Goal: Transaction & Acquisition: Purchase product/service

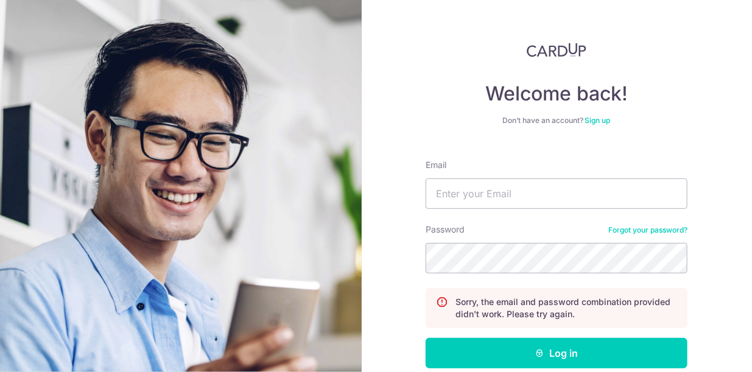
scroll to position [63, 0]
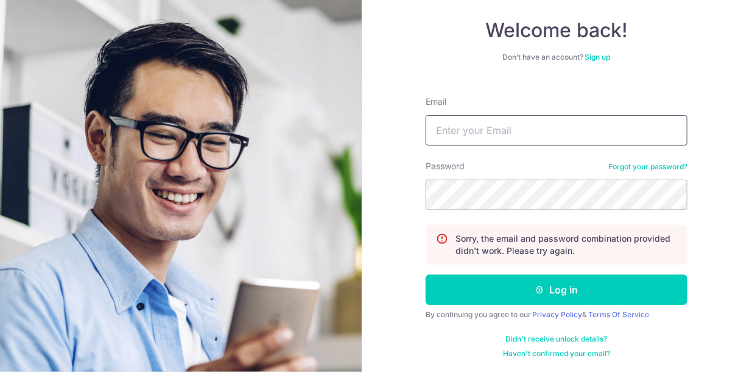
click at [514, 139] on input "Email" at bounding box center [557, 130] width 262 height 30
type input "[EMAIL_ADDRESS][DOMAIN_NAME]"
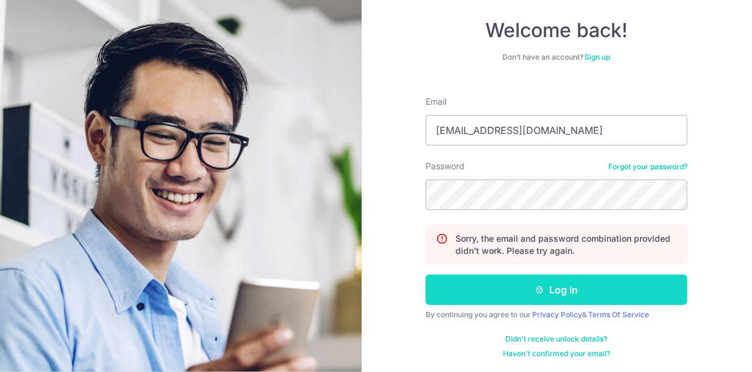
click at [488, 285] on button "Log in" at bounding box center [557, 290] width 262 height 30
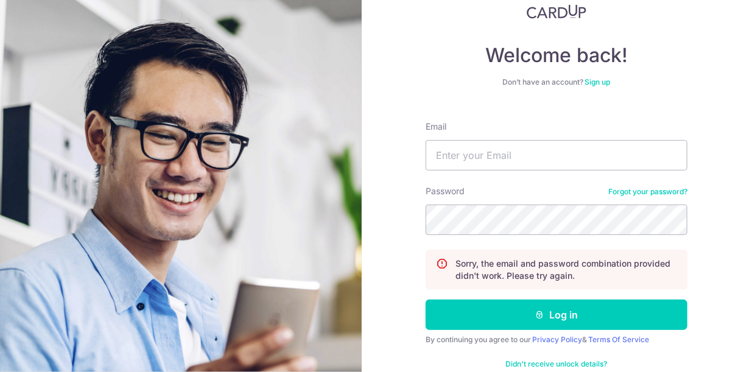
scroll to position [63, 0]
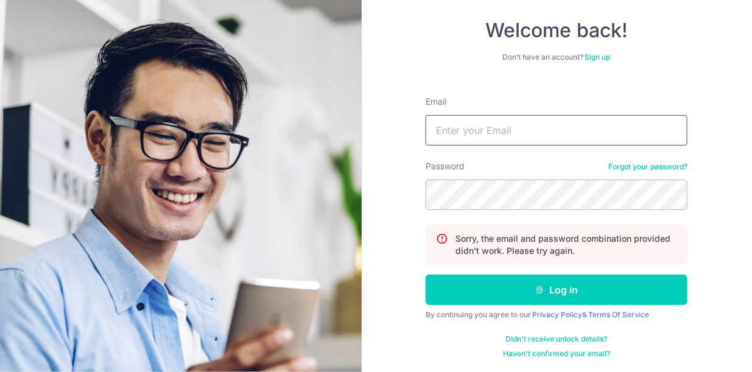
click at [457, 138] on input "Email" at bounding box center [557, 130] width 262 height 30
type input "destan@kaimay.com.sg"
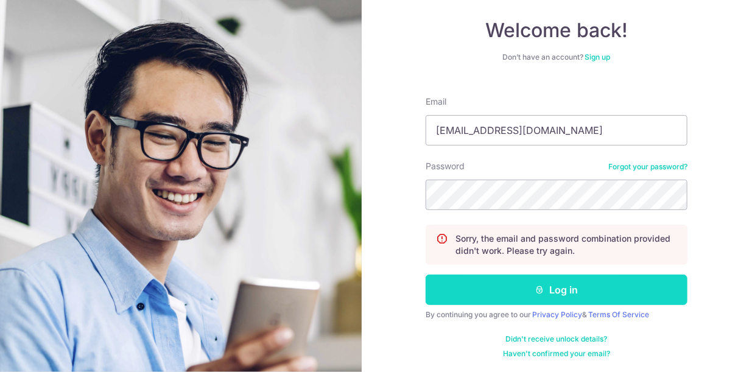
click at [473, 285] on button "Log in" at bounding box center [557, 290] width 262 height 30
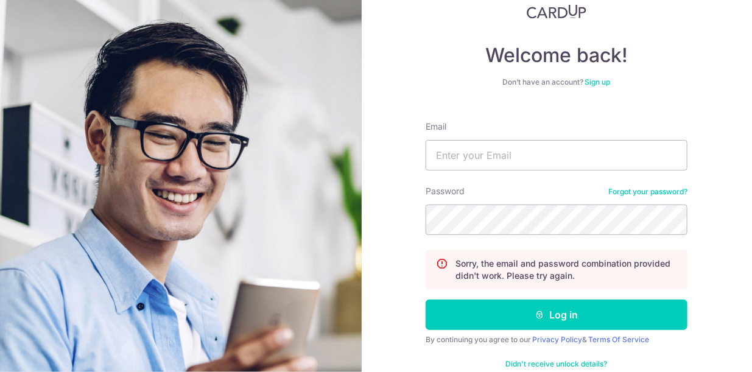
scroll to position [63, 0]
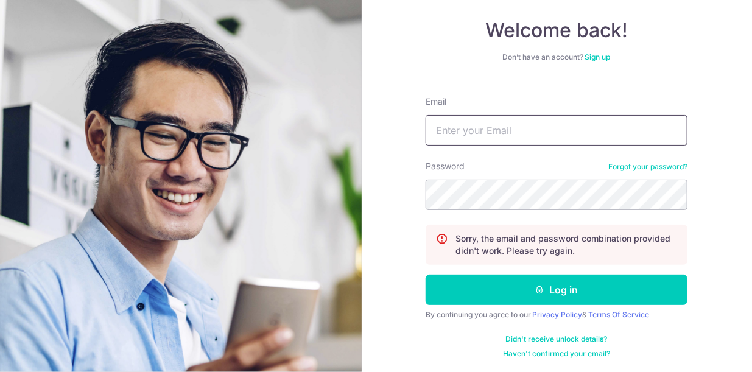
click at [517, 125] on input "Email" at bounding box center [557, 130] width 262 height 30
type input "[EMAIL_ADDRESS][DOMAIN_NAME]"
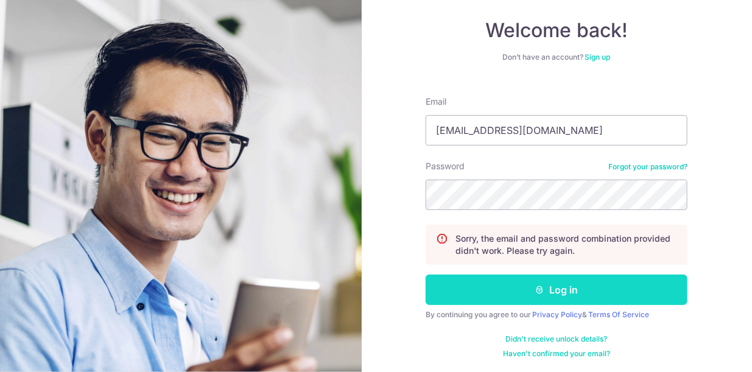
click at [508, 284] on button "Log in" at bounding box center [557, 290] width 262 height 30
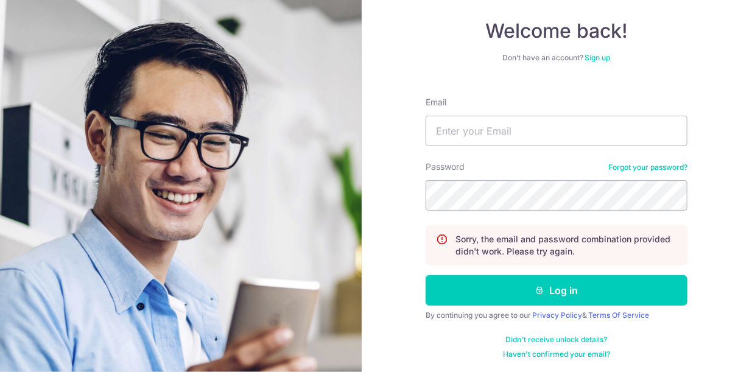
scroll to position [63, 0]
click at [651, 169] on link "Forgot your password?" at bounding box center [648, 167] width 79 height 10
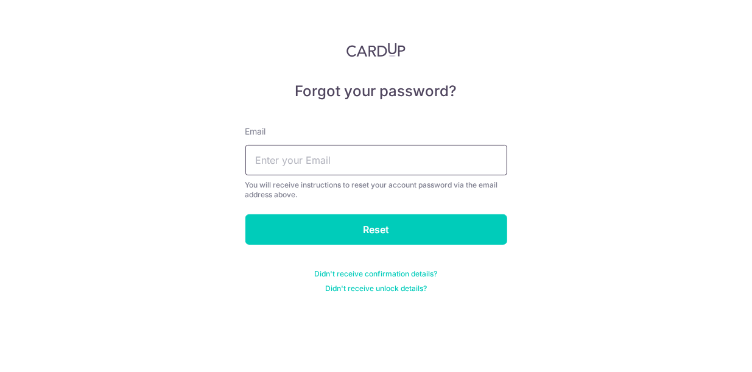
click at [412, 165] on input "text" at bounding box center [377, 160] width 262 height 30
type input "[EMAIL_ADDRESS][DOMAIN_NAME]"
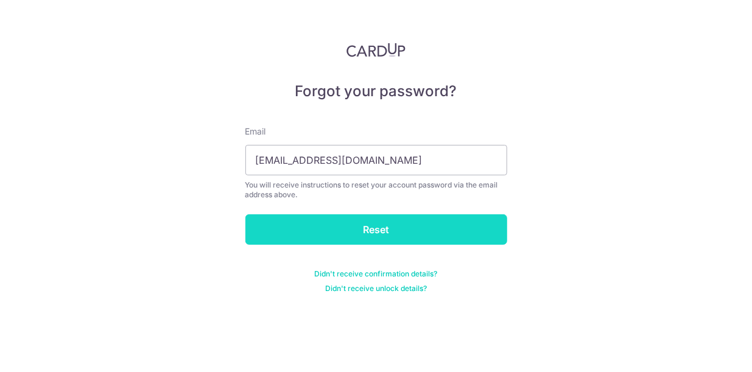
click at [393, 230] on input "Reset" at bounding box center [377, 229] width 262 height 30
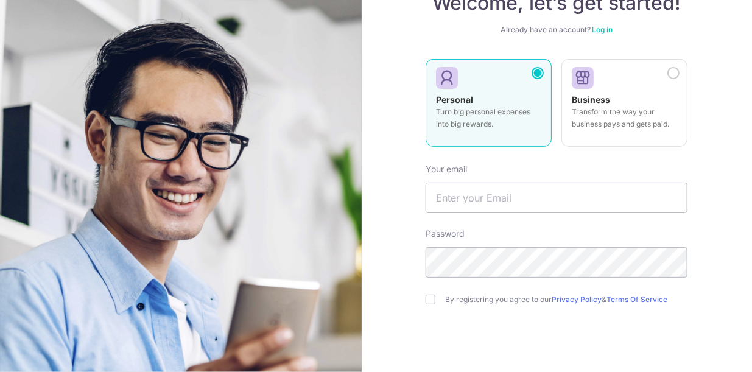
scroll to position [101, 0]
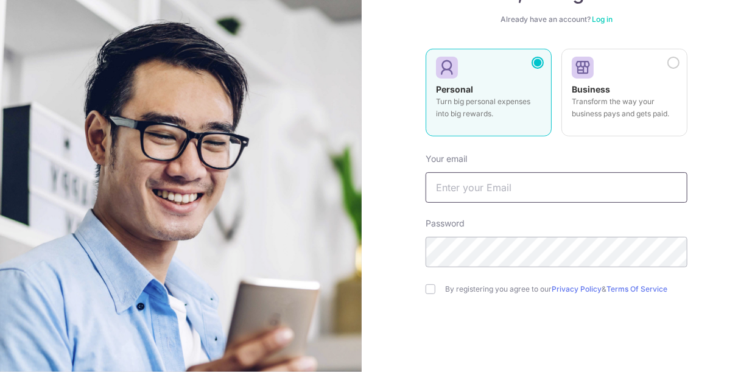
click at [526, 179] on input "text" at bounding box center [557, 187] width 262 height 30
type input "[EMAIL_ADDRESS][DOMAIN_NAME]"
click at [426, 286] on input "checkbox" at bounding box center [431, 290] width 10 height 10
checkbox input "true"
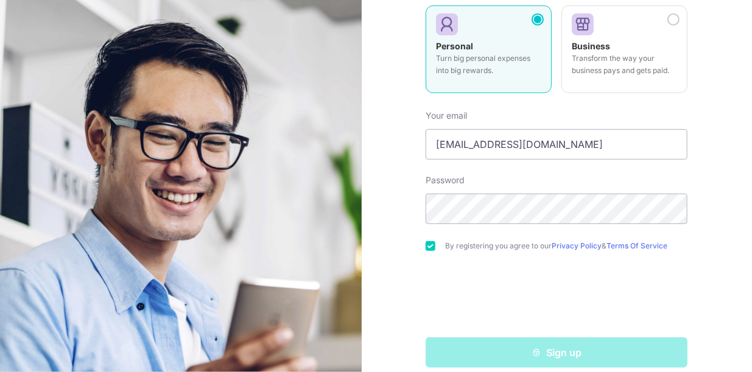
scroll to position [158, 0]
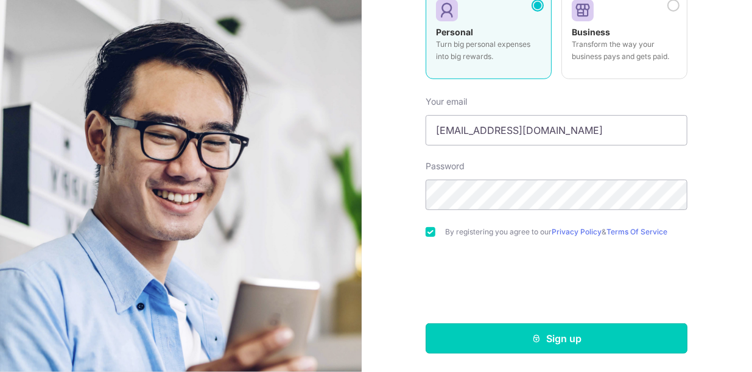
click at [525, 328] on button "Sign up" at bounding box center [557, 339] width 262 height 30
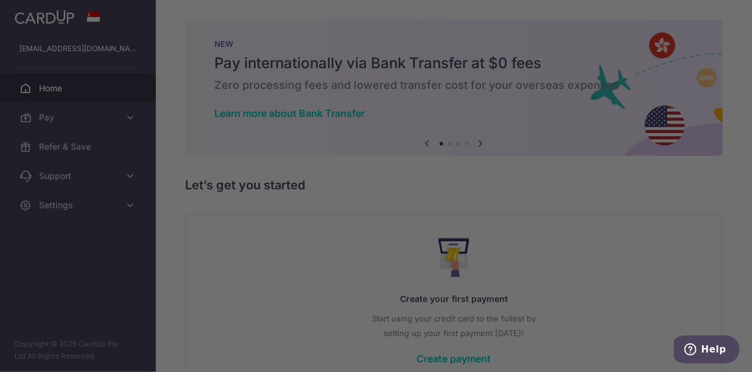
click at [110, 107] on div at bounding box center [380, 188] width 760 height 376
click at [110, 115] on div at bounding box center [380, 188] width 760 height 376
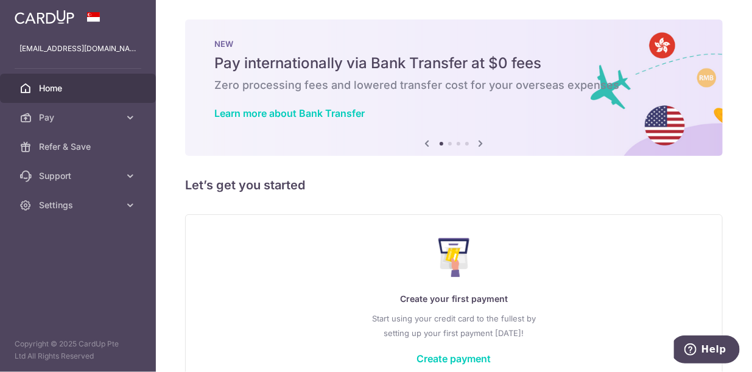
click at [479, 142] on icon at bounding box center [481, 143] width 15 height 15
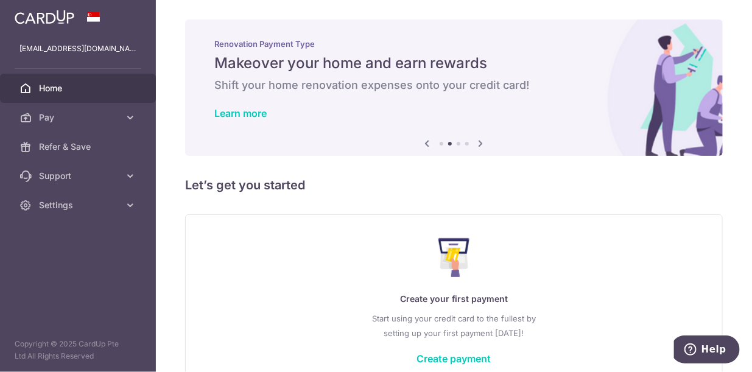
click at [479, 142] on icon at bounding box center [481, 143] width 15 height 15
click at [479, 143] on icon at bounding box center [481, 143] width 15 height 15
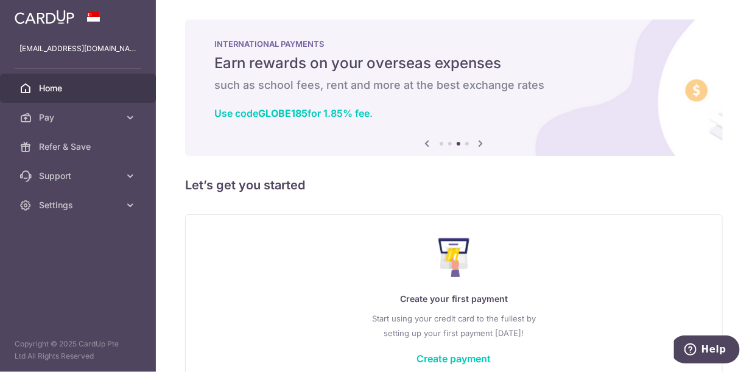
click at [478, 144] on icon at bounding box center [481, 143] width 15 height 15
click at [475, 141] on icon at bounding box center [481, 143] width 15 height 15
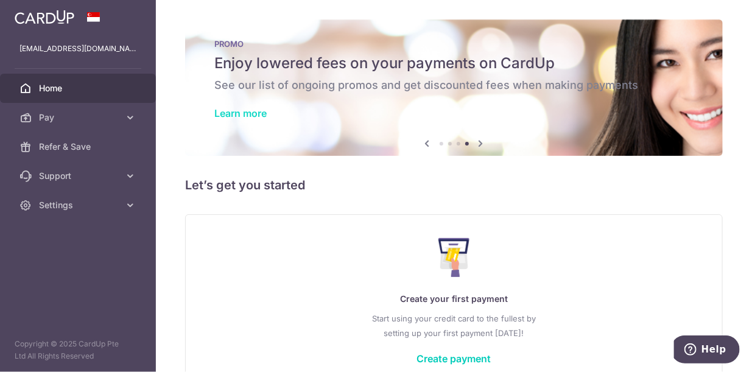
click at [241, 113] on link "Learn more" at bounding box center [240, 113] width 52 height 12
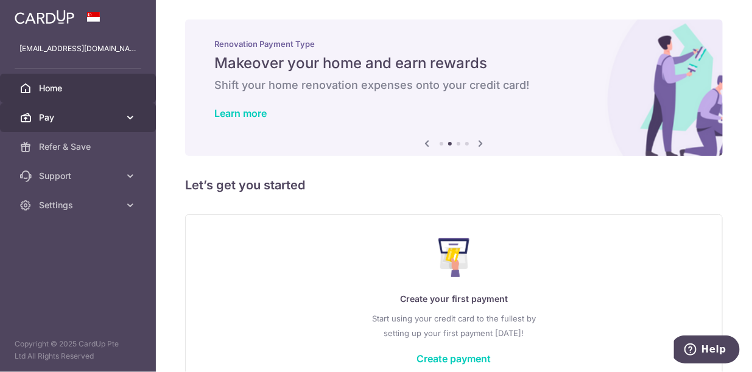
click at [116, 120] on span "Pay" at bounding box center [79, 117] width 80 height 12
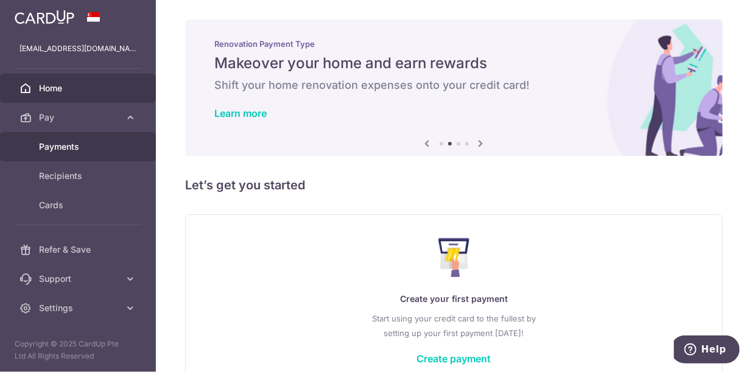
click at [65, 149] on span "Payments" at bounding box center [79, 147] width 80 height 12
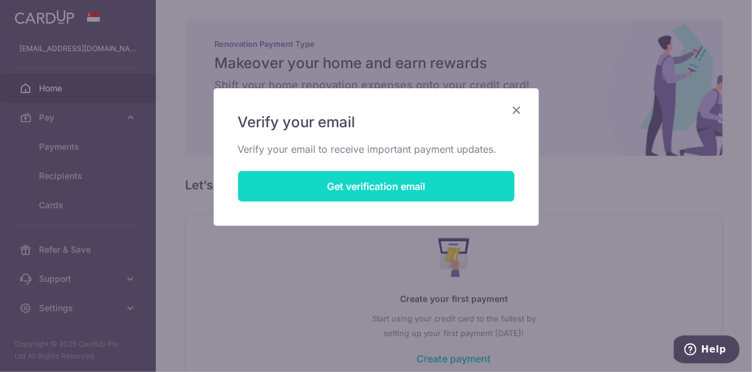
click at [386, 180] on button "Get verification email" at bounding box center [376, 186] width 277 height 30
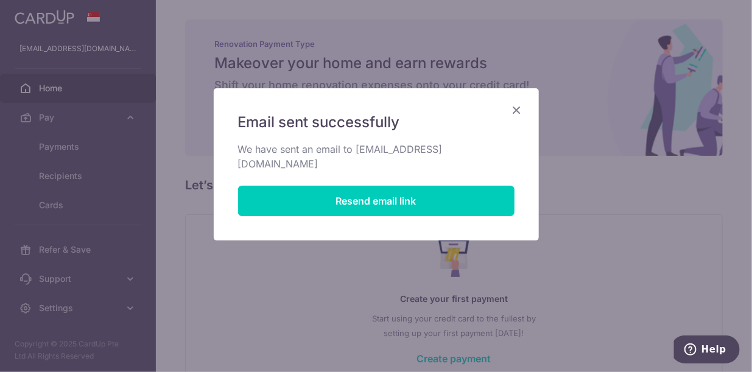
click at [518, 110] on icon "Close" at bounding box center [517, 109] width 15 height 15
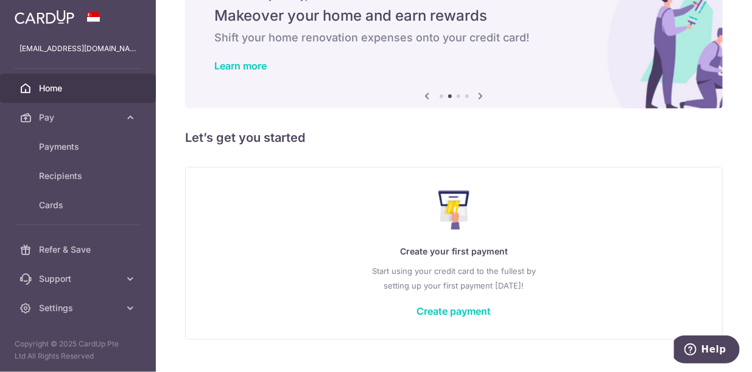
scroll to position [72, 0]
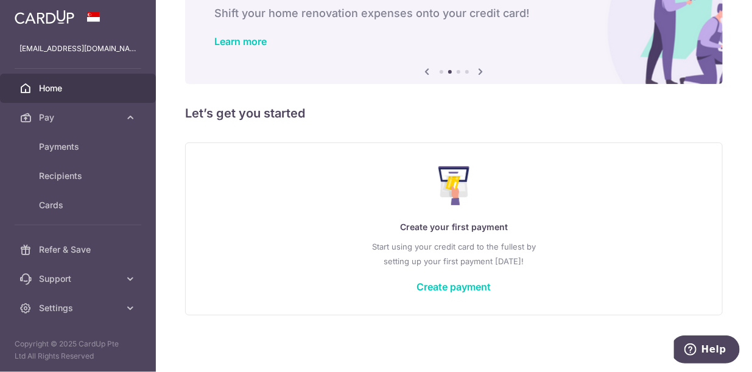
click at [456, 294] on div "Create your first payment Start using your credit card to the fullest by settin…" at bounding box center [454, 229] width 508 height 144
click at [459, 285] on link "Create payment" at bounding box center [454, 287] width 74 height 12
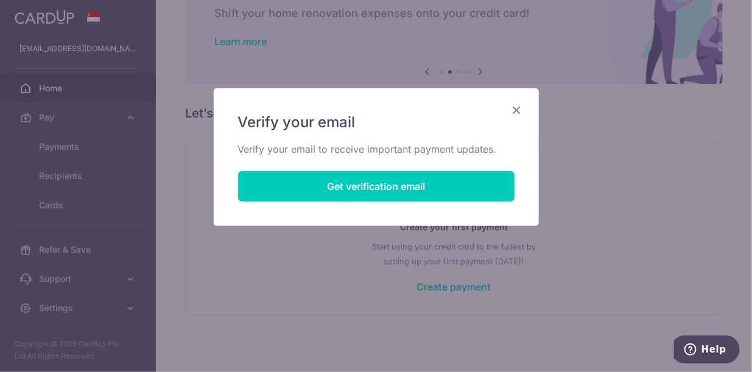
click at [518, 107] on icon "Close" at bounding box center [517, 109] width 15 height 15
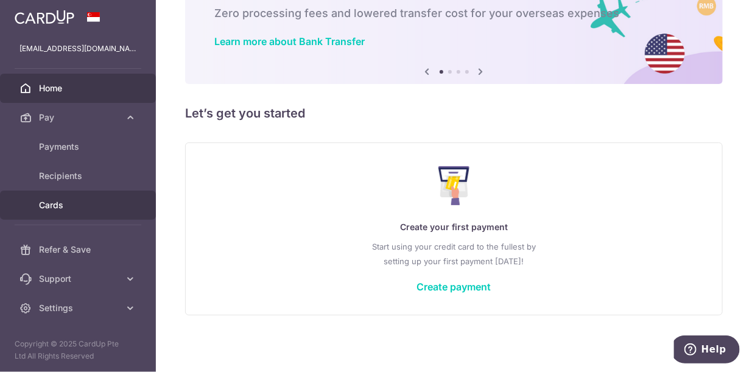
click at [82, 202] on span "Cards" at bounding box center [79, 205] width 80 height 12
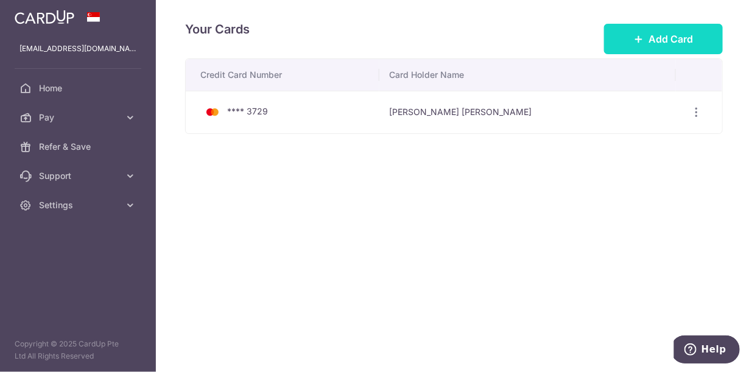
click at [649, 39] on span "Add Card" at bounding box center [671, 39] width 44 height 15
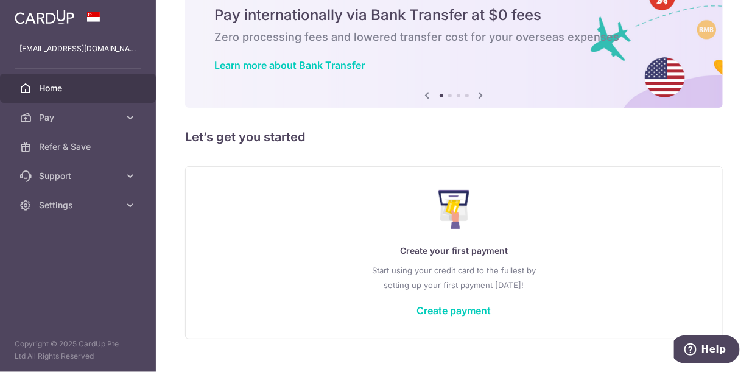
scroll to position [72, 0]
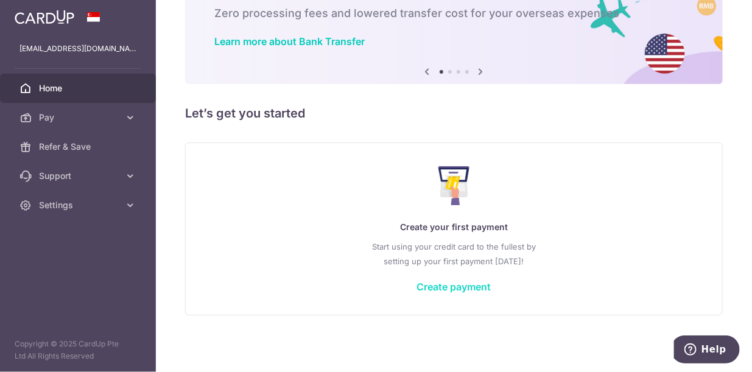
click at [451, 283] on link "Create payment" at bounding box center [454, 287] width 74 height 12
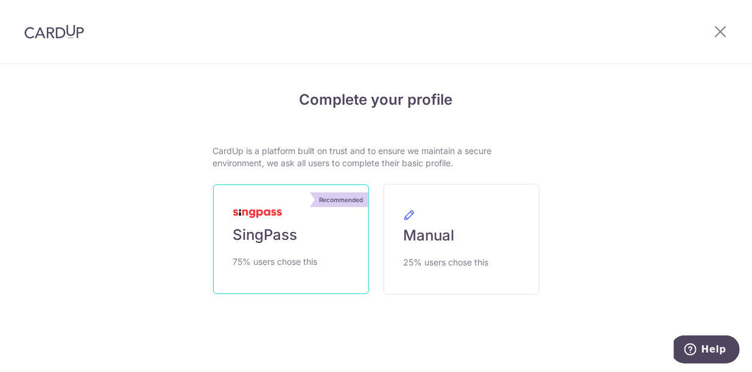
click at [341, 220] on link "Recommended SingPass 75% users chose this" at bounding box center [291, 240] width 156 height 110
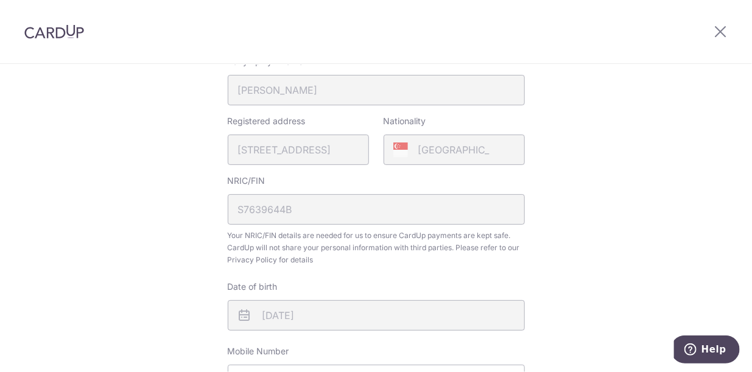
scroll to position [406, 0]
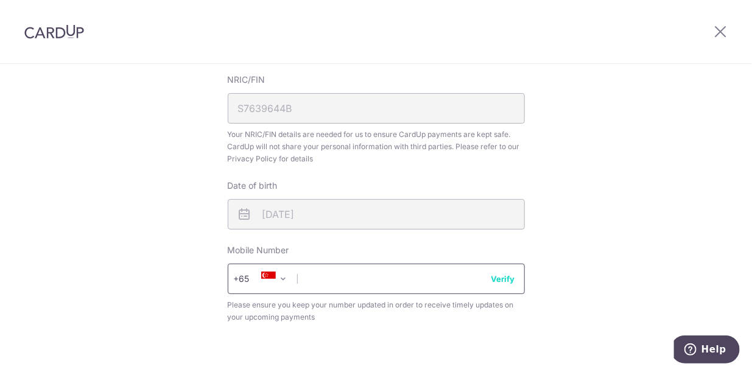
click at [403, 272] on input "text" at bounding box center [376, 279] width 297 height 30
type input "98333711"
click at [502, 281] on button "Verify" at bounding box center [504, 279] width 24 height 12
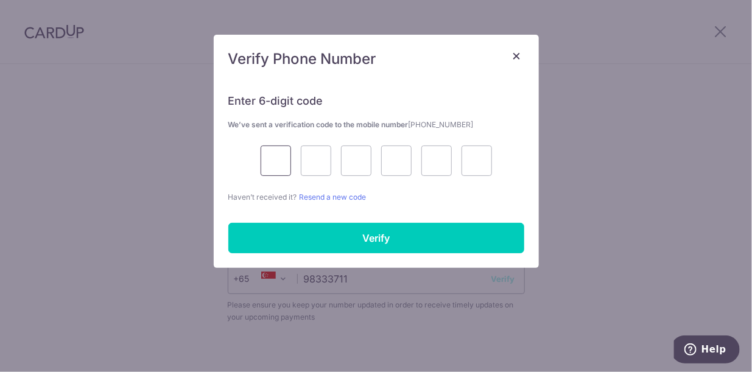
click at [278, 163] on input "text" at bounding box center [276, 161] width 30 height 30
type input "9"
type input "7"
type input "9"
type input "6"
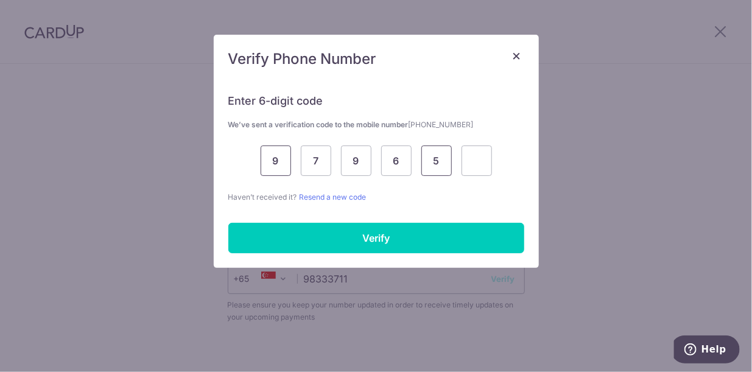
type input "5"
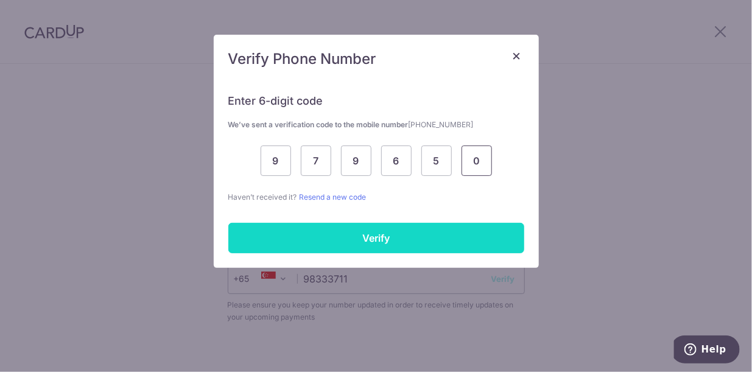
type input "0"
click at [283, 225] on input "Verify" at bounding box center [376, 238] width 296 height 30
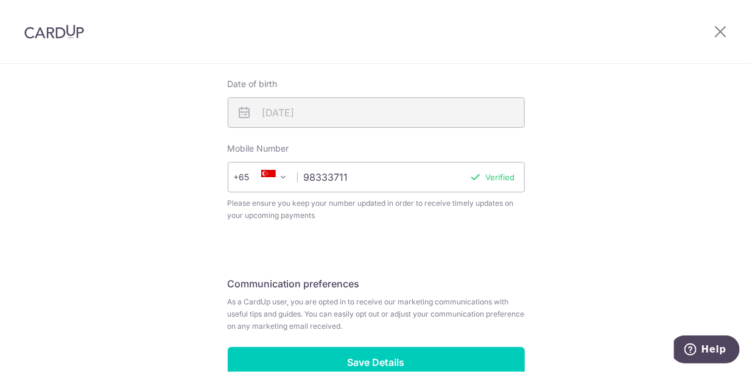
scroll to position [579, 0]
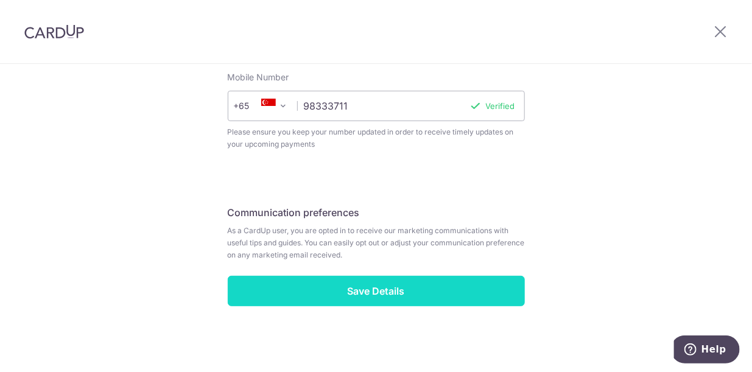
click at [433, 287] on input "Save Details" at bounding box center [376, 291] width 297 height 30
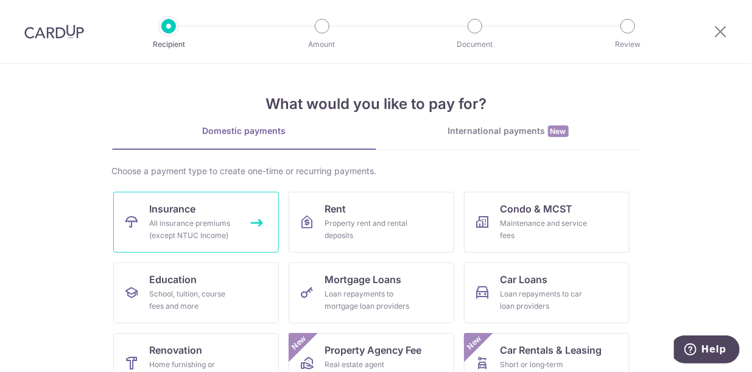
click at [228, 205] on link "Insurance All insurance premiums (except NTUC Income)" at bounding box center [196, 222] width 166 height 61
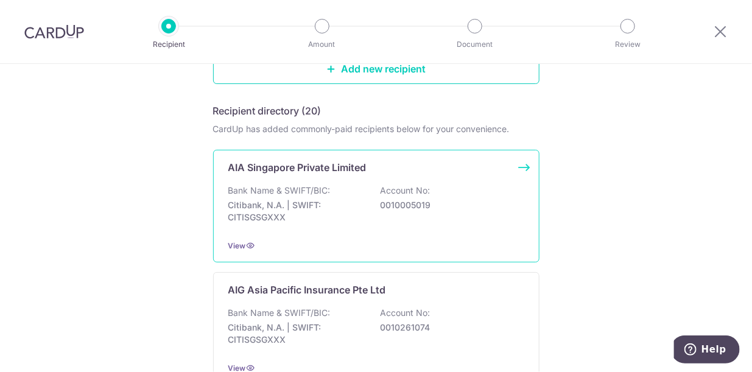
scroll to position [101, 0]
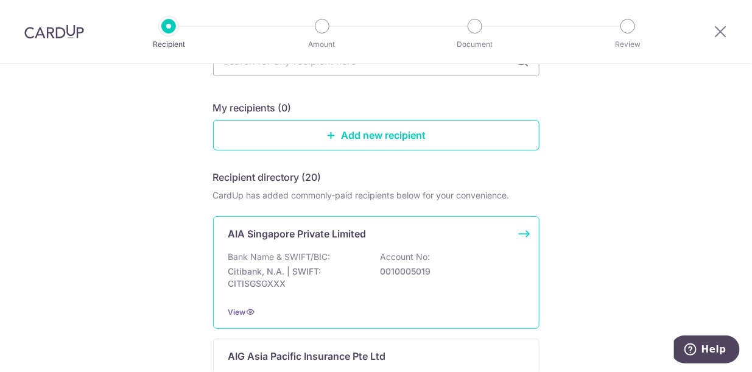
click at [327, 236] on p "AIA Singapore Private Limited" at bounding box center [297, 234] width 138 height 15
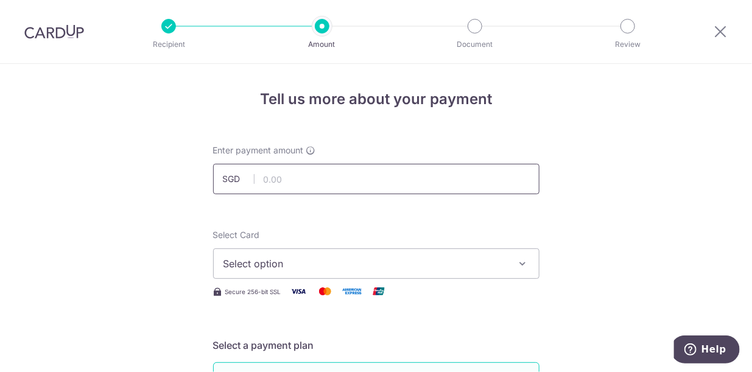
click at [396, 182] on input "text" at bounding box center [376, 179] width 327 height 30
type input "18,000.00"
click at [380, 257] on span "Select option" at bounding box center [366, 264] width 284 height 15
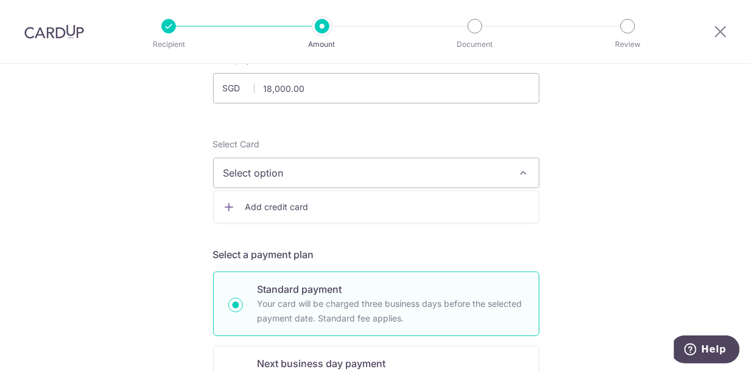
scroll to position [101, 0]
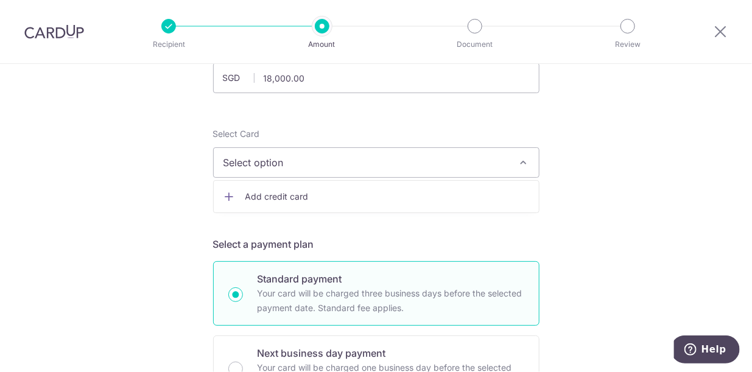
click at [349, 193] on span "Add credit card" at bounding box center [388, 197] width 284 height 12
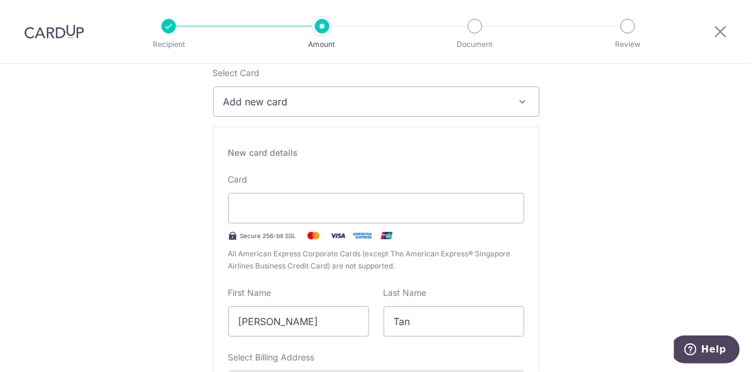
scroll to position [203, 0]
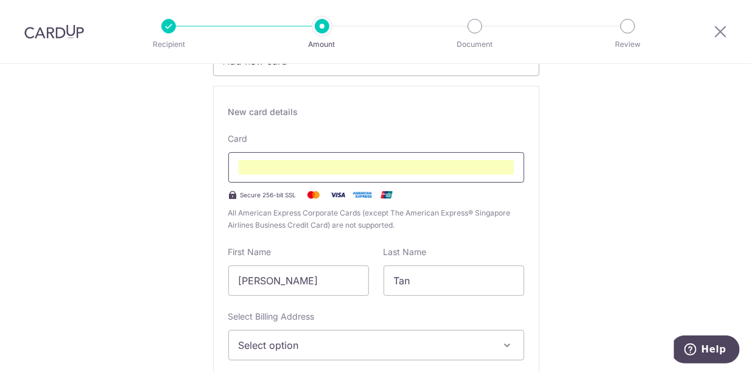
type input "09 / 2029"
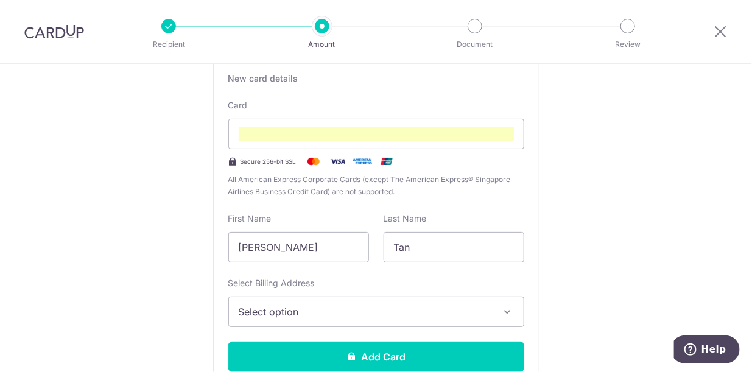
scroll to position [253, 0]
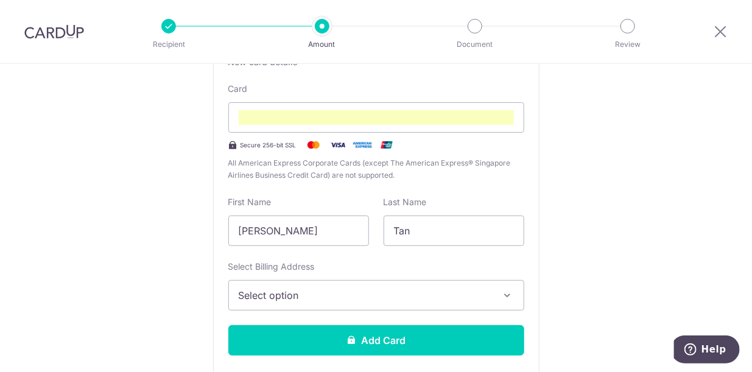
click at [369, 277] on div "Select Billing Address Select option Add Billing Address" at bounding box center [376, 286] width 296 height 50
click at [378, 289] on span "Select option" at bounding box center [365, 295] width 253 height 15
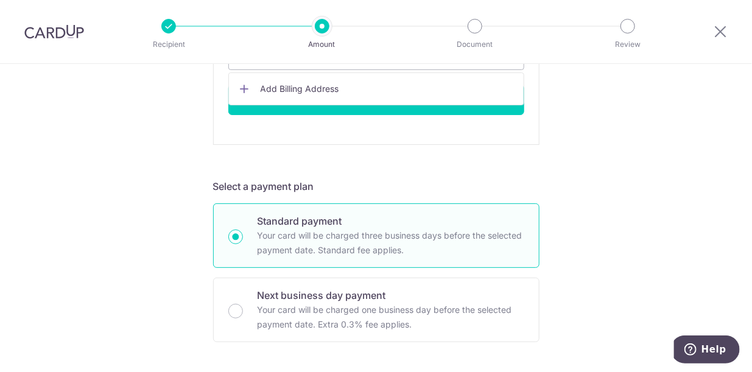
scroll to position [456, 0]
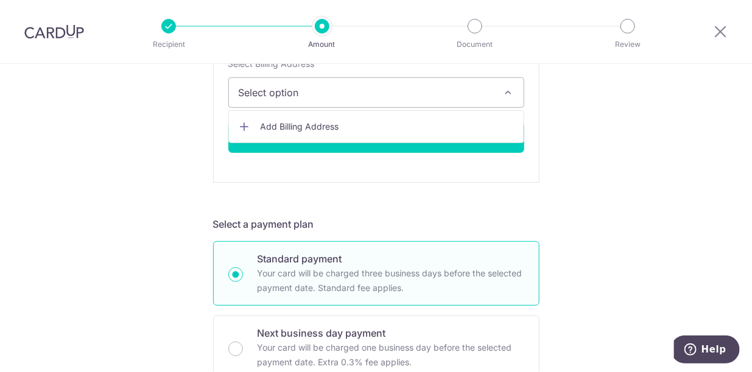
click at [344, 121] on span "Add Billing Address" at bounding box center [387, 127] width 253 height 12
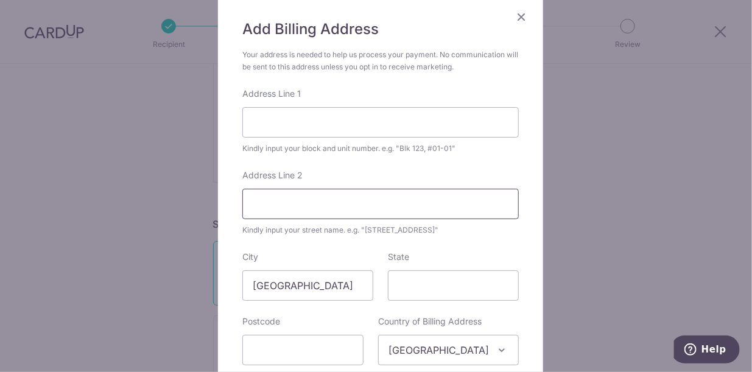
scroll to position [101, 0]
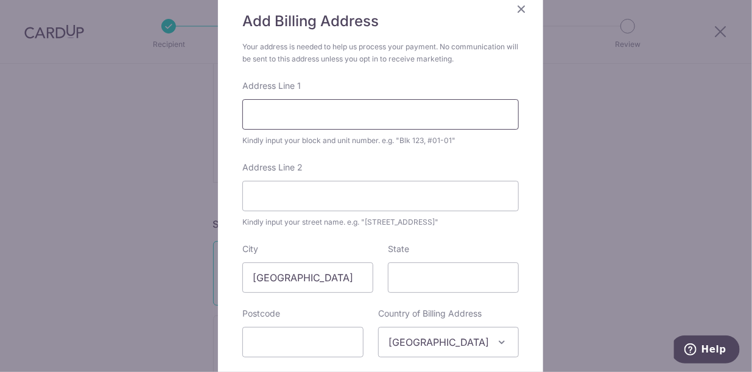
click at [327, 115] on input "Address Line 1" at bounding box center [380, 114] width 277 height 30
type input "41 Holland Grove View"
type input "276198"
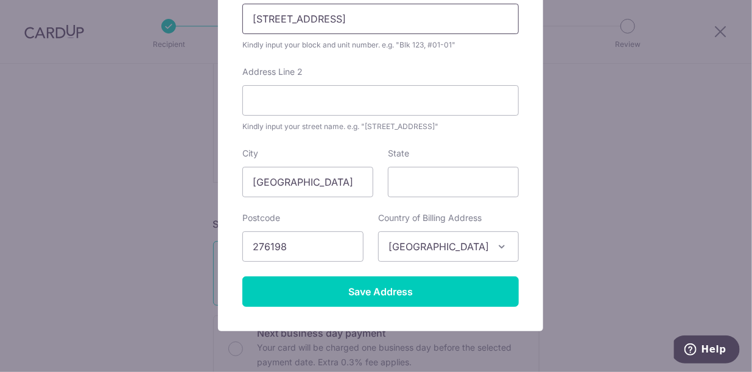
scroll to position [203, 0]
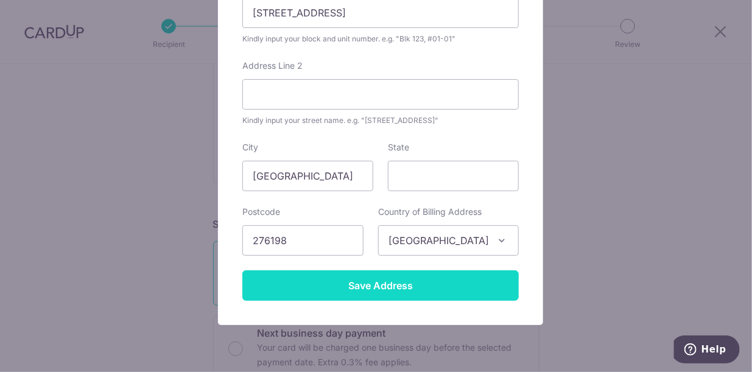
click at [378, 285] on input "Save Address" at bounding box center [380, 286] width 277 height 30
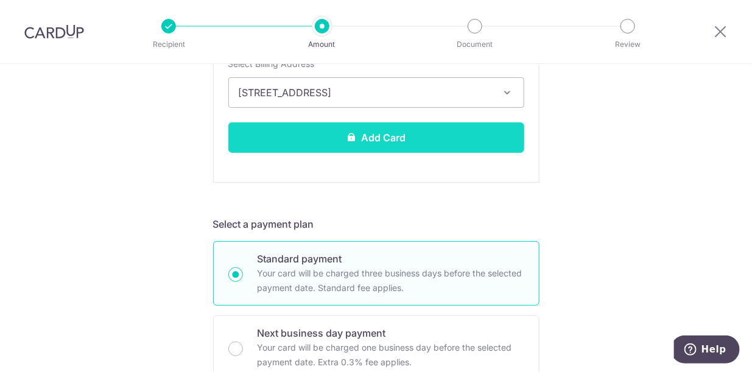
click at [379, 143] on button "Add Card" at bounding box center [376, 137] width 296 height 30
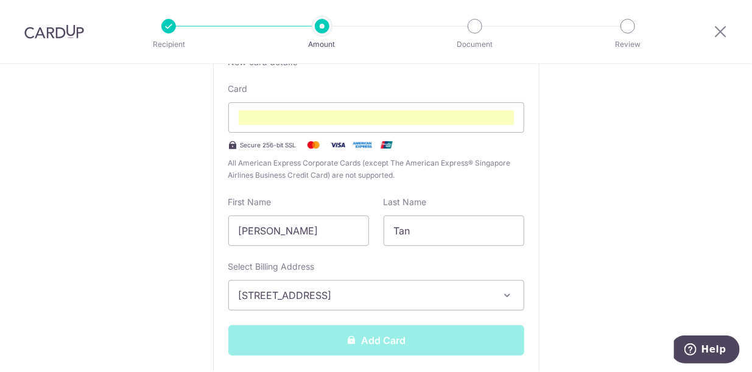
scroll to position [50, 0]
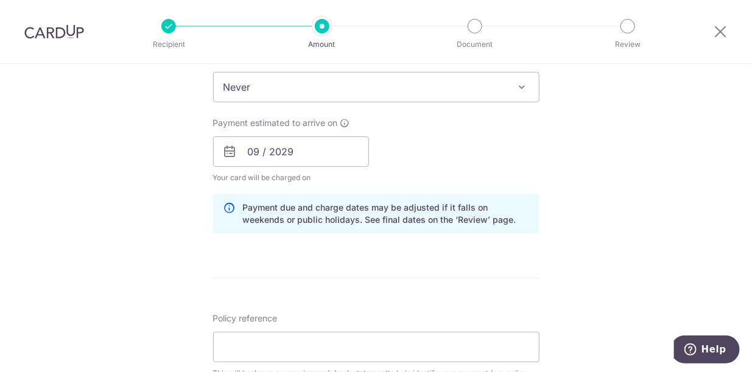
scroll to position [406, 0]
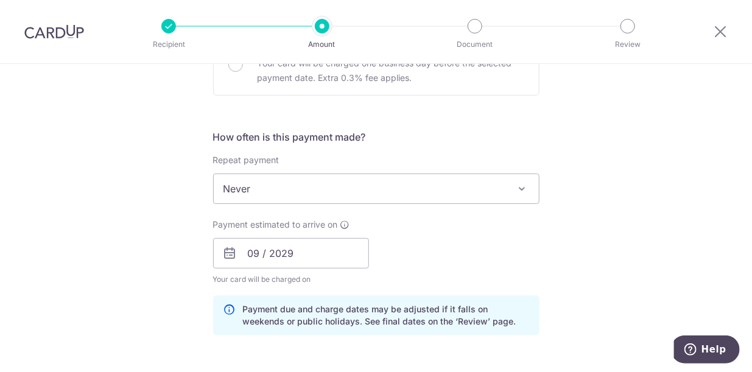
click at [364, 194] on span "Never" at bounding box center [376, 188] width 325 height 29
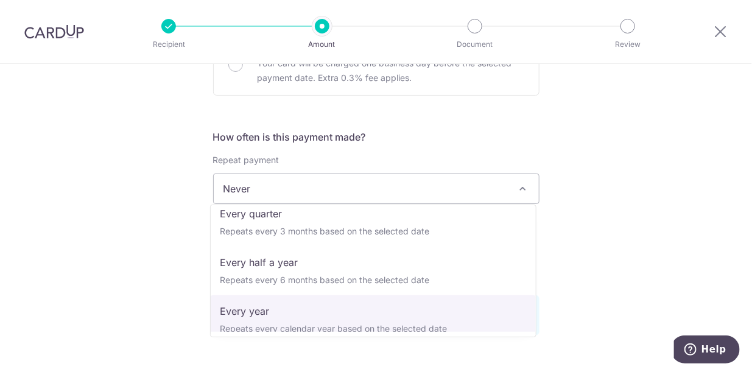
scroll to position [171, 0]
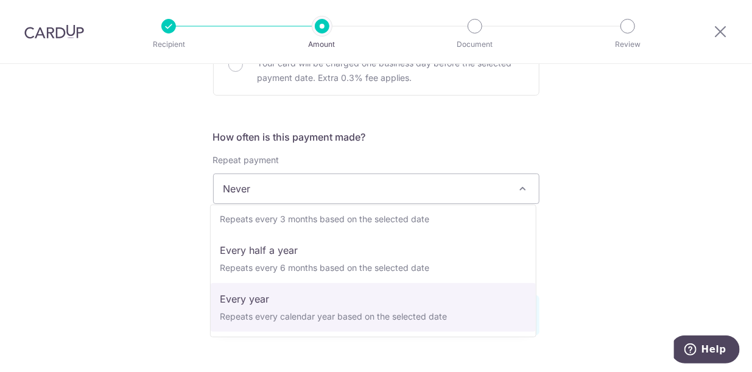
select select "6"
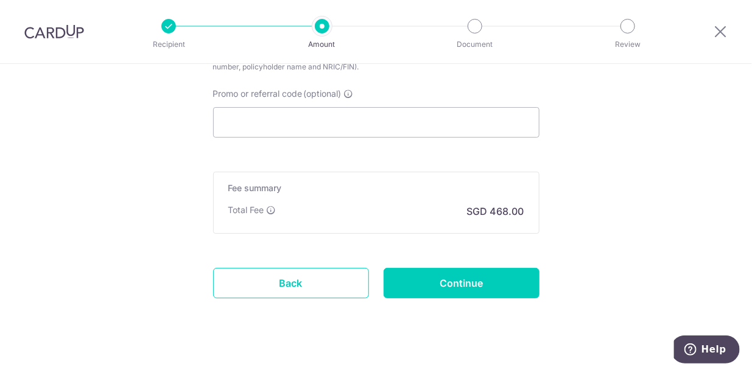
scroll to position [852, 0]
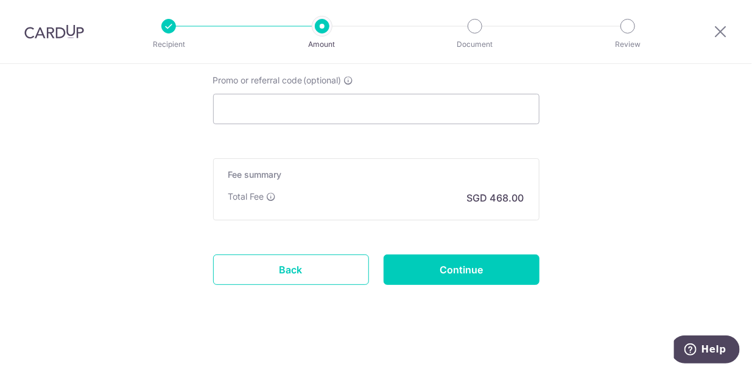
click at [270, 191] on div "Total Fee" at bounding box center [252, 197] width 48 height 12
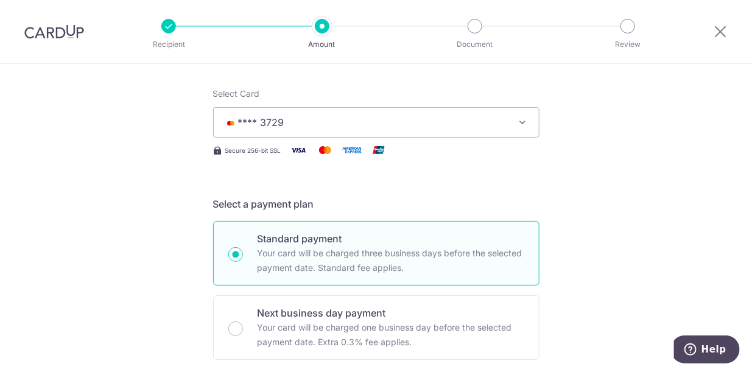
scroll to position [0, 0]
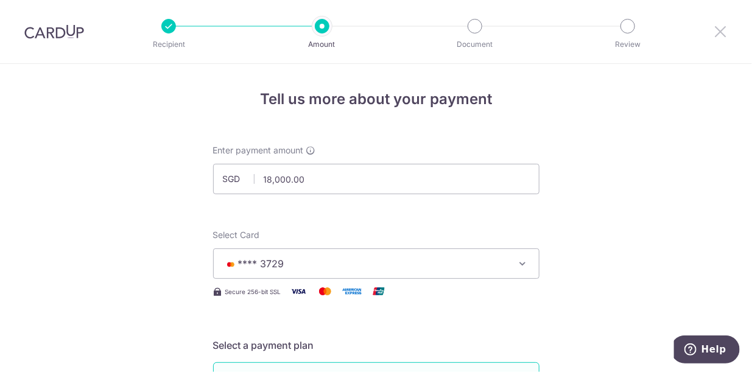
click at [727, 32] on icon at bounding box center [720, 31] width 15 height 15
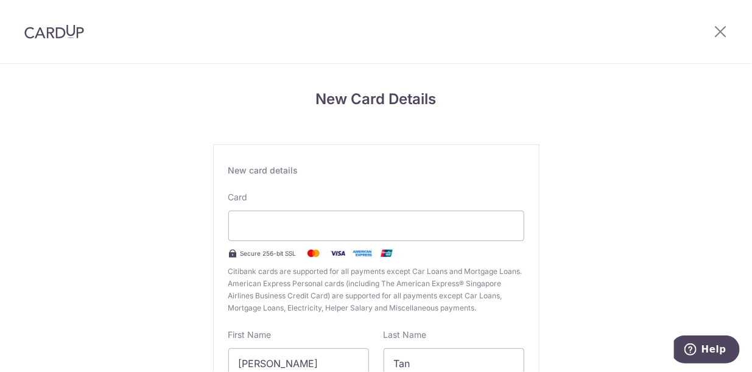
click at [559, 193] on div "New Card Details New card details Card Secure 256-bit SSL Citibank cards are su…" at bounding box center [376, 320] width 752 height 512
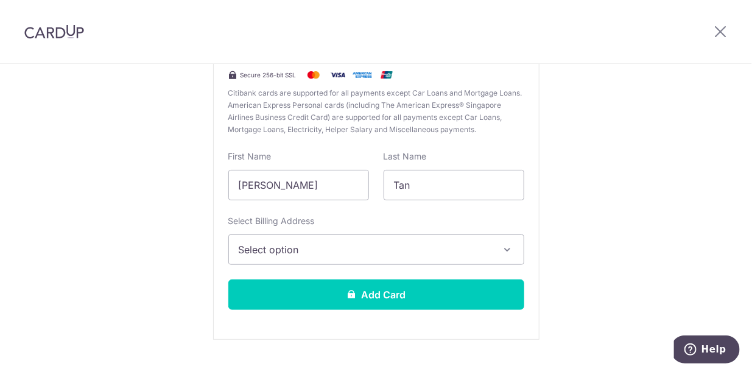
scroll to position [201, 0]
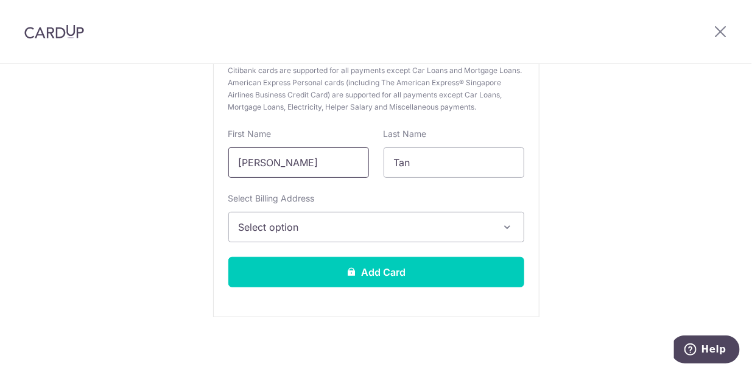
drag, startPoint x: 328, startPoint y: 168, endPoint x: 229, endPoint y: 156, distance: 100.1
click at [229, 156] on input "[PERSON_NAME]" at bounding box center [298, 162] width 141 height 30
type input "[PERSON_NAME]"
click at [601, 203] on div "New Card Details New card details Card Secure 256-bit SSL Citibank cards are su…" at bounding box center [376, 119] width 752 height 512
click at [487, 222] on span "Select option" at bounding box center [365, 227] width 253 height 15
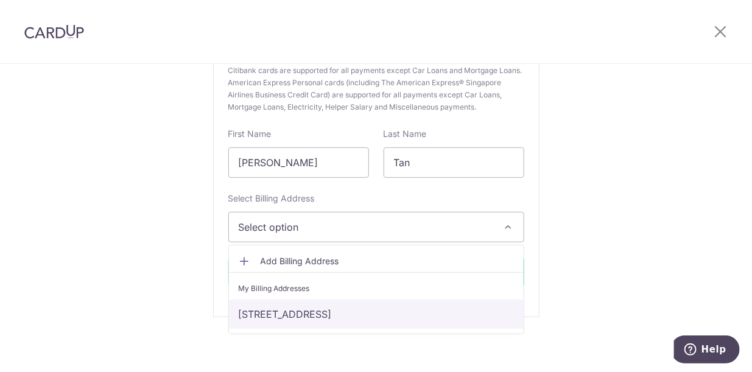
click at [434, 311] on link "[STREET_ADDRESS]" at bounding box center [376, 314] width 295 height 29
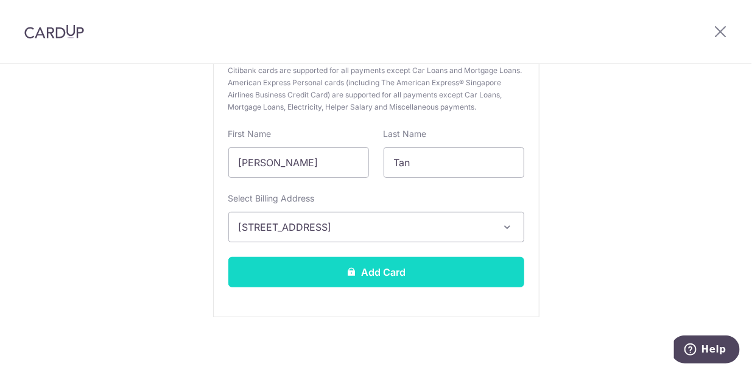
click at [449, 274] on button "Add Card" at bounding box center [376, 272] width 296 height 30
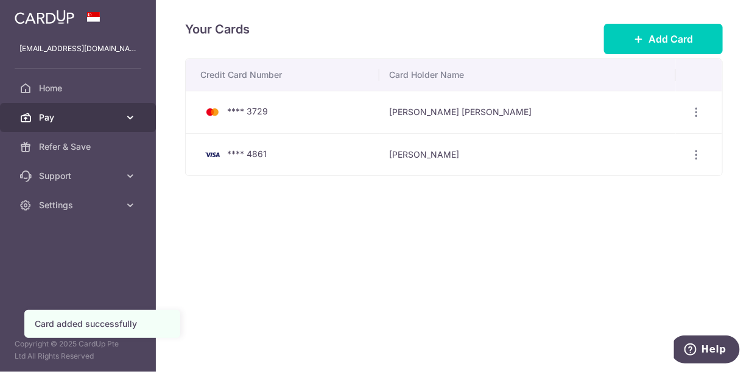
click at [91, 122] on span "Pay" at bounding box center [79, 117] width 80 height 12
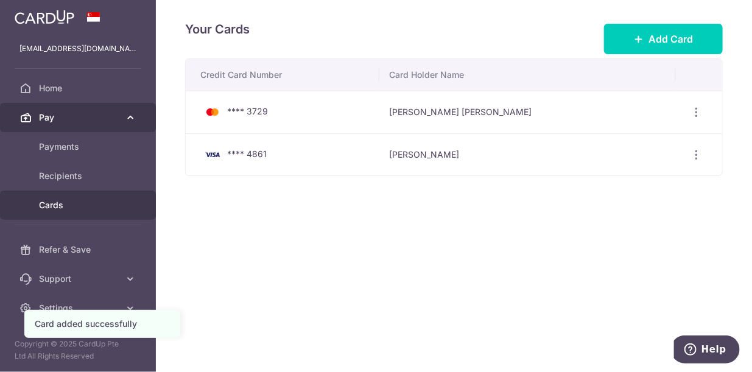
click at [91, 122] on span "Pay" at bounding box center [79, 117] width 80 height 12
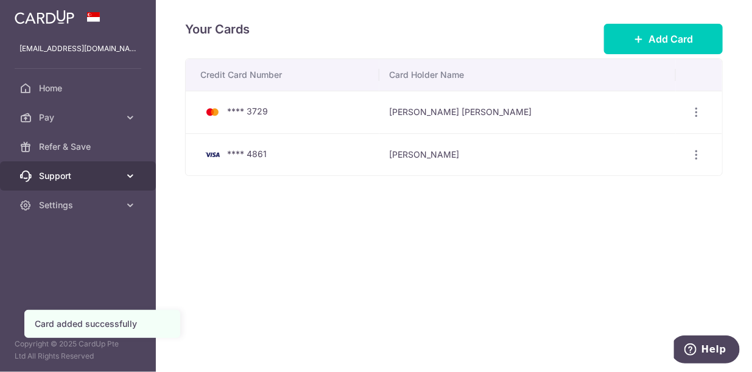
click at [96, 176] on span "Support" at bounding box center [79, 176] width 80 height 12
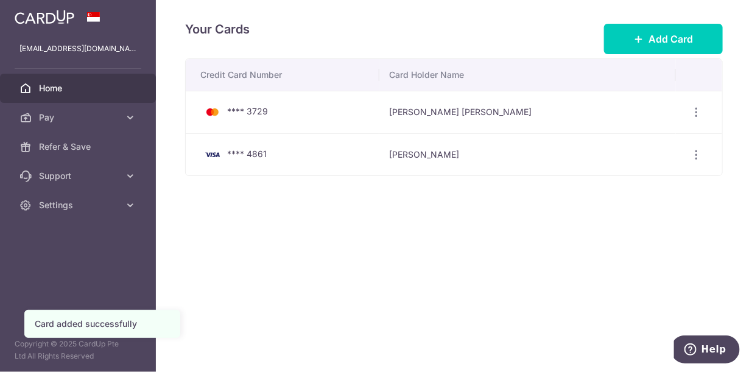
click at [81, 90] on span "Home" at bounding box center [79, 88] width 80 height 12
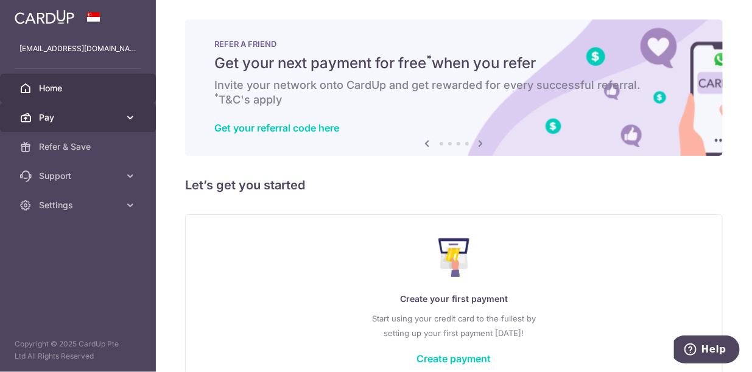
click at [122, 121] on link "Pay" at bounding box center [78, 117] width 156 height 29
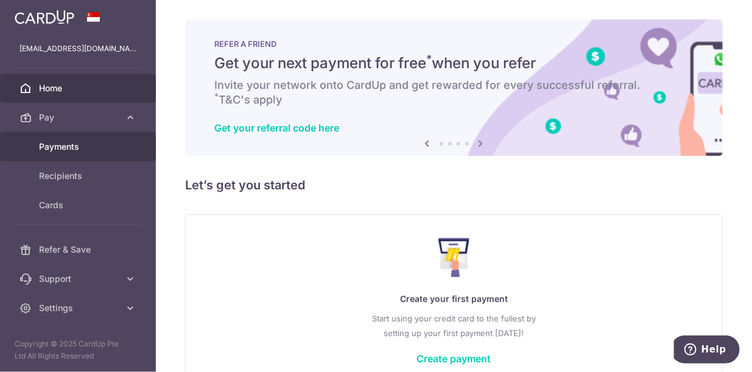
click at [108, 144] on span "Payments" at bounding box center [79, 147] width 80 height 12
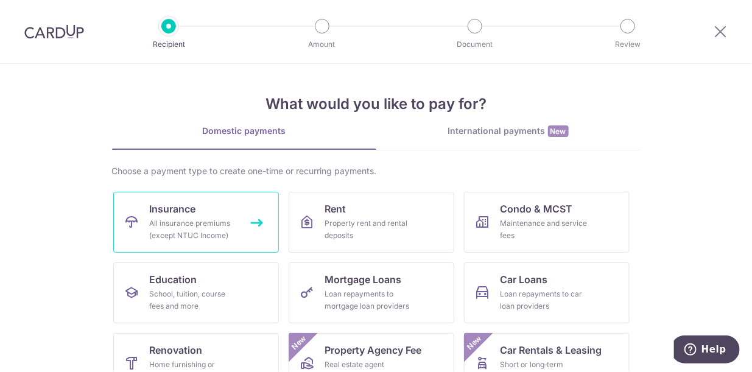
click at [228, 211] on link "Insurance All insurance premiums (except NTUC Income)" at bounding box center [196, 222] width 166 height 61
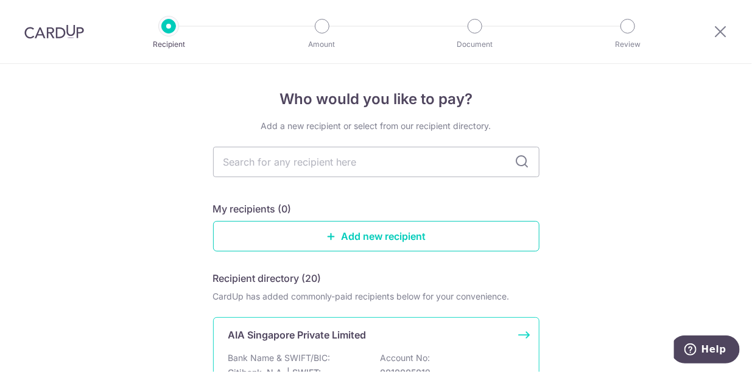
click at [353, 329] on p "AIA Singapore Private Limited" at bounding box center [297, 335] width 138 height 15
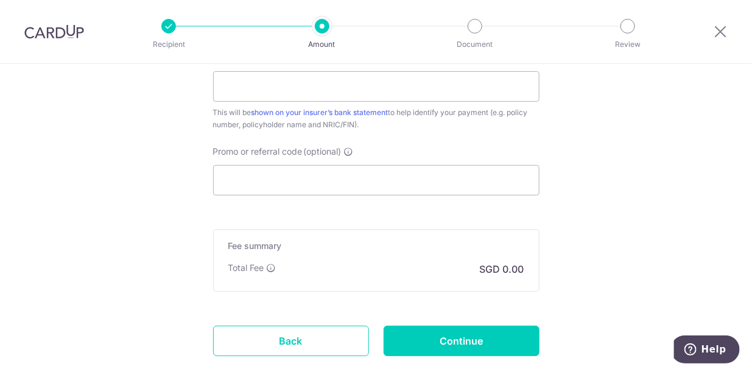
scroll to position [790, 0]
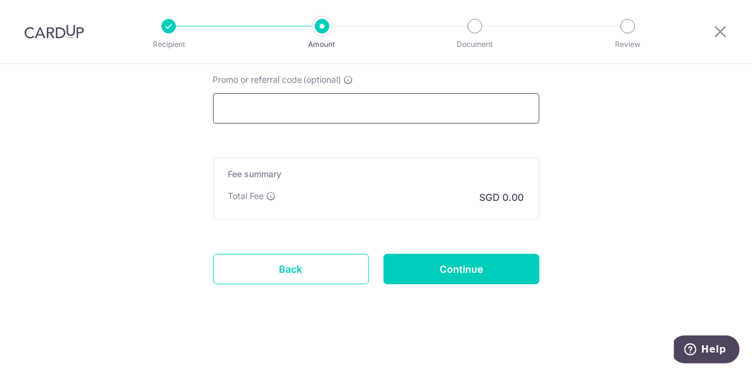
click at [350, 110] on input "Promo or referral code (optional)" at bounding box center [376, 108] width 327 height 30
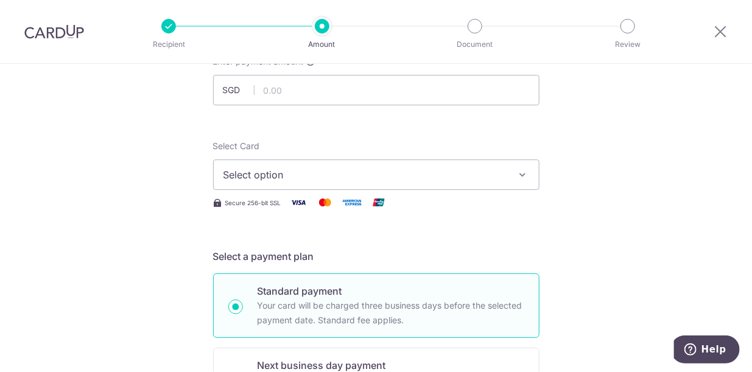
scroll to position [79, 0]
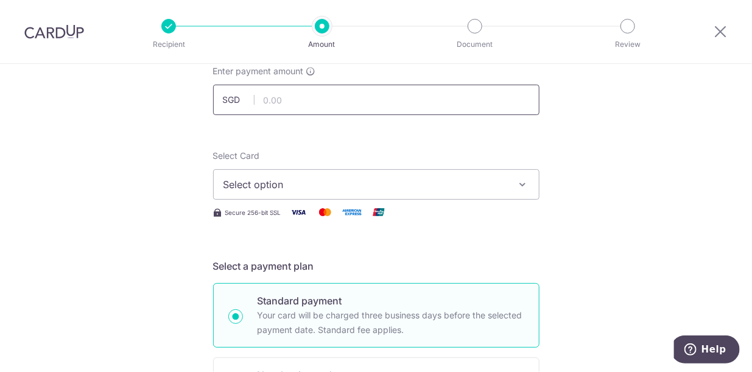
type input "off225"
click at [480, 101] on input "text" at bounding box center [376, 100] width 327 height 30
type input "18,000.00"
click at [442, 189] on span "Select option" at bounding box center [366, 184] width 284 height 15
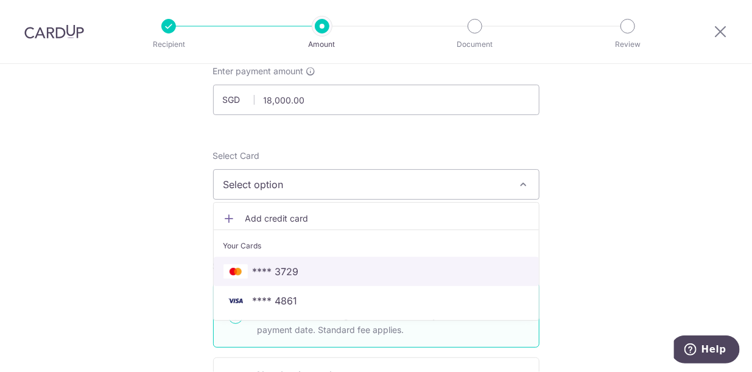
click at [375, 274] on span "**** 3729" at bounding box center [377, 271] width 306 height 15
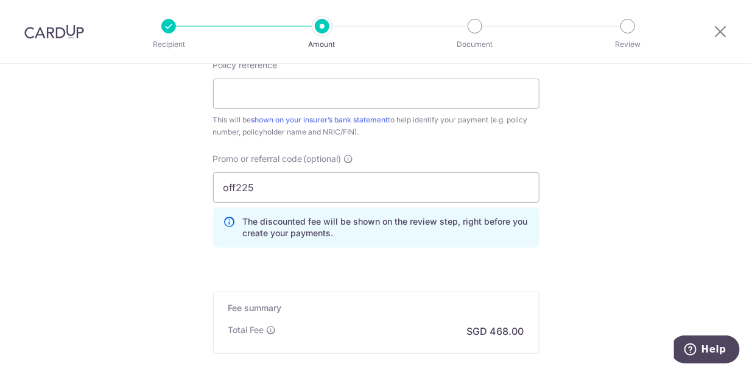
scroll to position [688, 0]
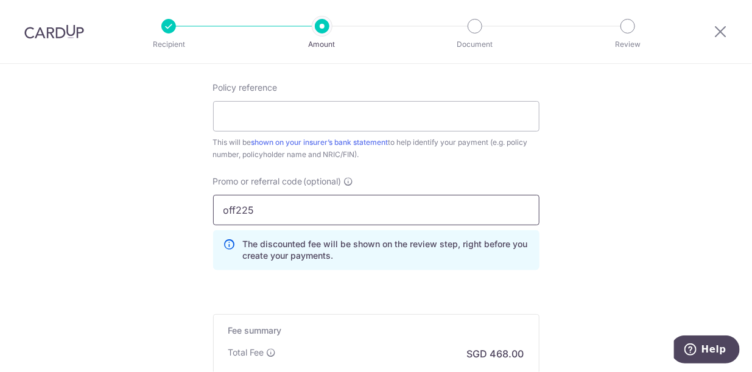
drag, startPoint x: 313, startPoint y: 206, endPoint x: 213, endPoint y: 207, distance: 99.3
click at [213, 207] on input "off225" at bounding box center [376, 210] width 327 height 30
type input "MILELION"
click at [426, 157] on div "This will be shown on your insurer’s bank statement to help identify your payme…" at bounding box center [376, 148] width 327 height 24
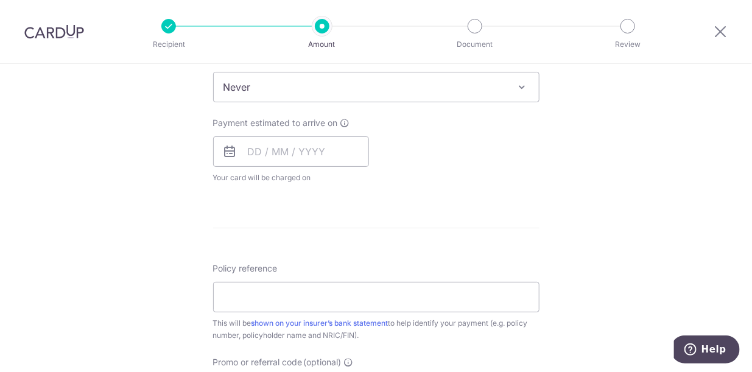
scroll to position [609, 0]
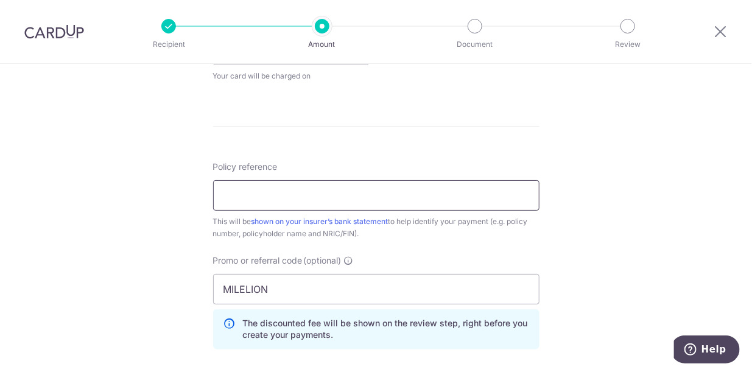
click at [373, 193] on input "Policy reference" at bounding box center [376, 195] width 327 height 30
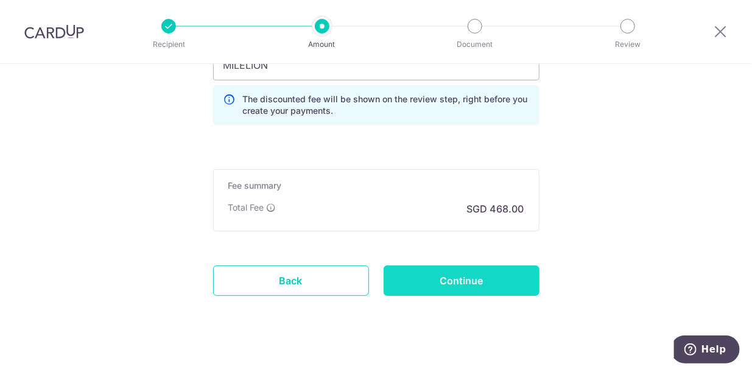
scroll to position [844, 0]
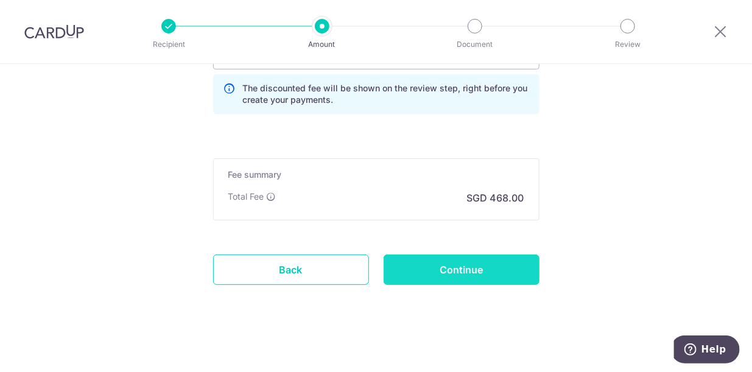
type input "U127765477 [PERSON_NAME]"
click at [436, 267] on input "Continue" at bounding box center [462, 270] width 156 height 30
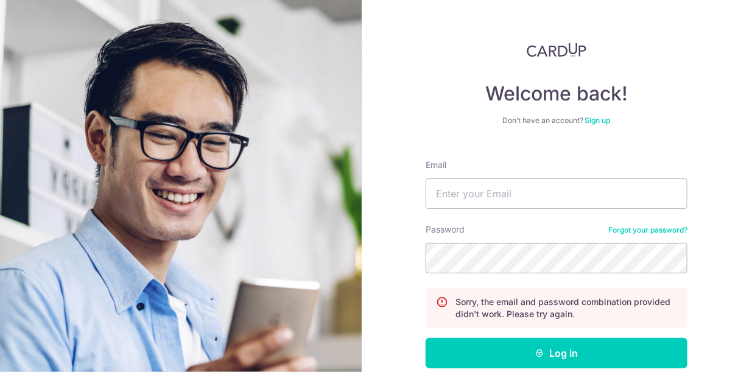
scroll to position [63, 0]
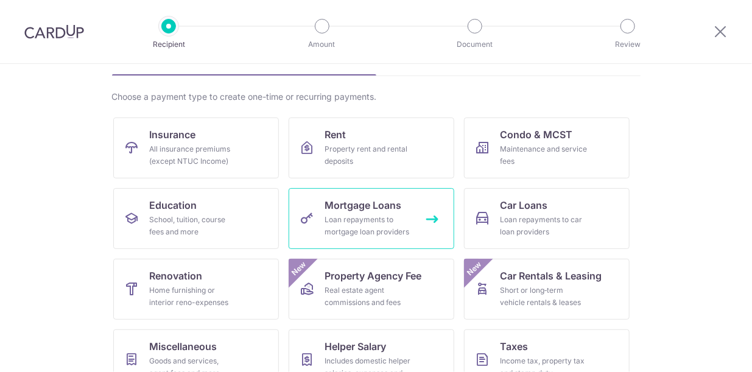
scroll to position [101, 0]
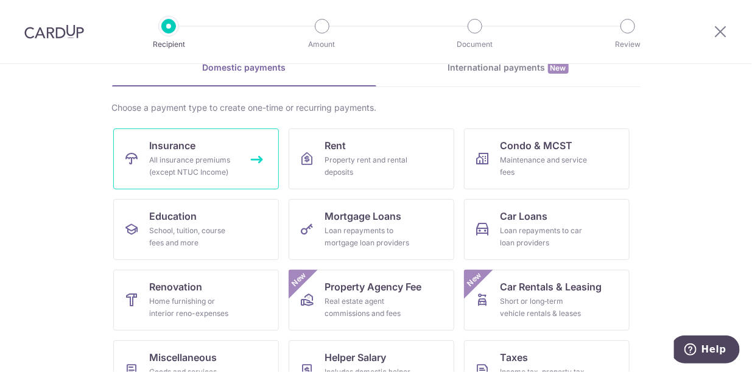
click at [211, 154] on div "All insurance premiums (except NTUC Income)" at bounding box center [194, 166] width 88 height 24
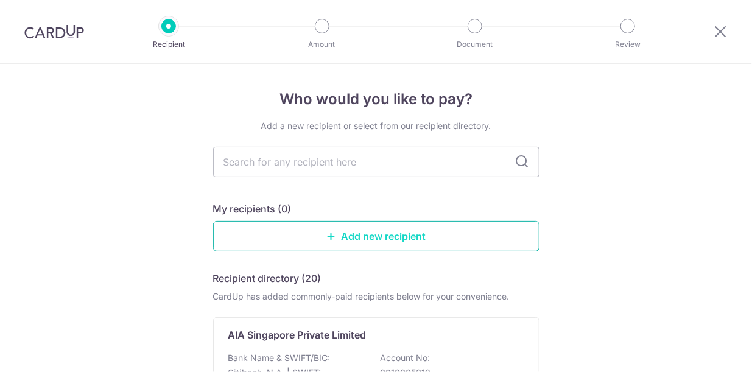
scroll to position [101, 0]
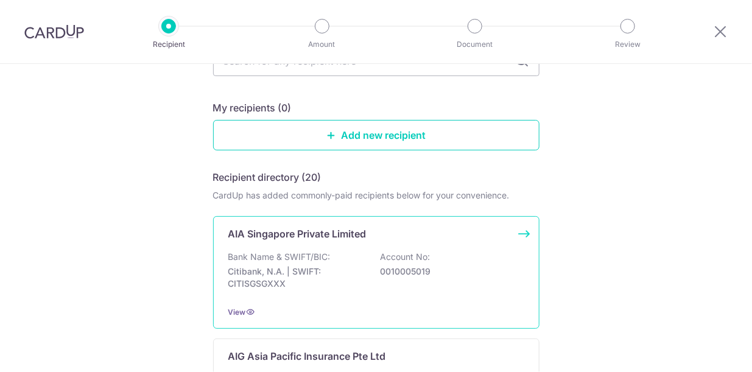
click at [384, 233] on div "AIA Singapore Private Limited" at bounding box center [368, 234] width 281 height 15
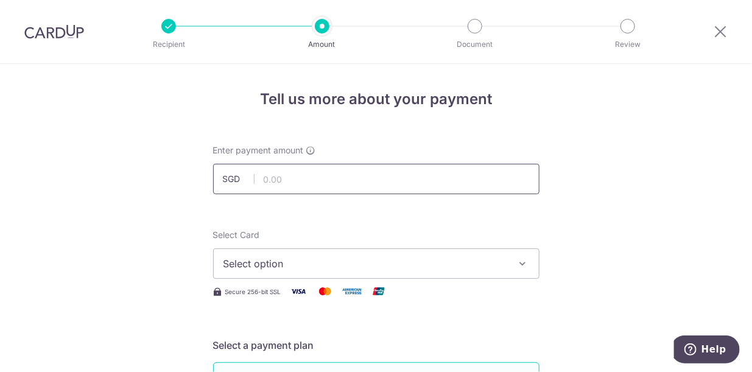
click at [383, 189] on input "text" at bounding box center [376, 179] width 327 height 30
type input "18,000.00"
click at [318, 260] on span "Select option" at bounding box center [366, 264] width 284 height 15
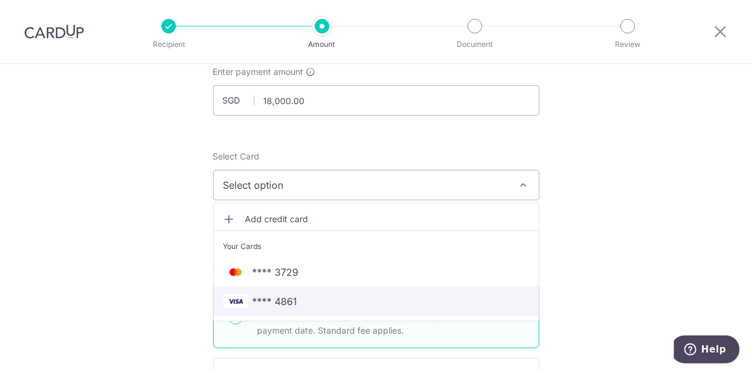
scroll to position [101, 0]
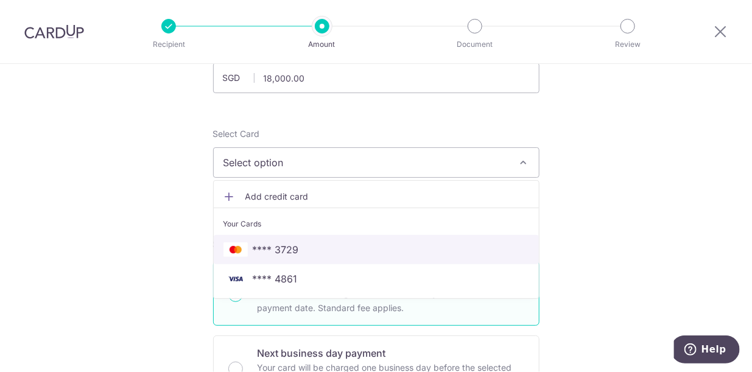
click at [323, 242] on span "**** 3729" at bounding box center [377, 249] width 306 height 15
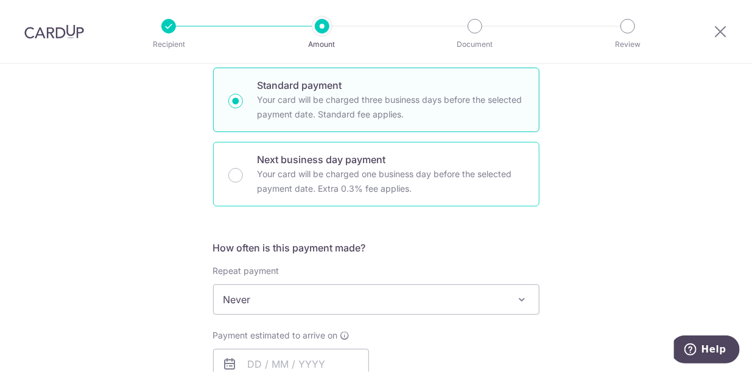
scroll to position [305, 0]
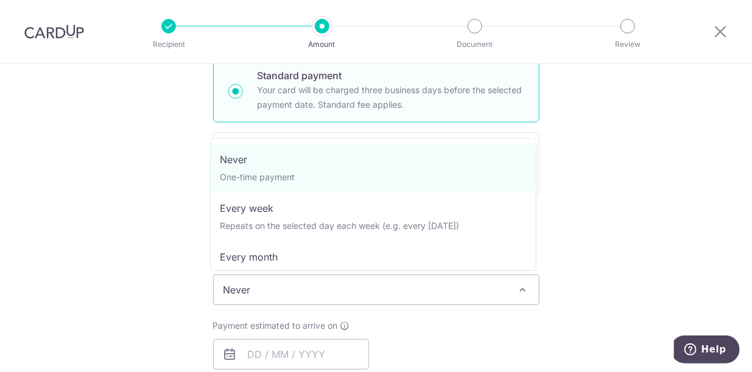
click at [335, 285] on span "Never" at bounding box center [376, 289] width 325 height 29
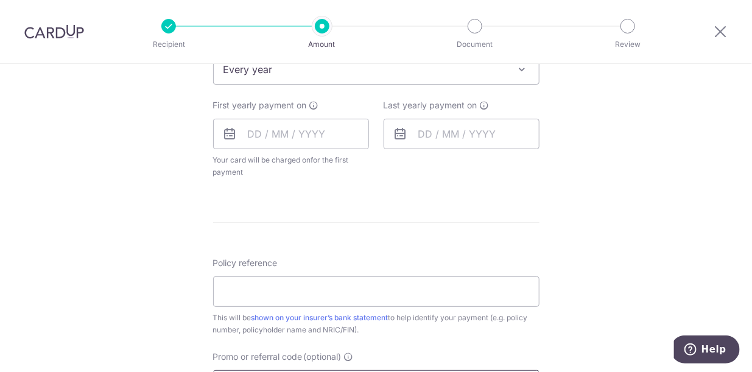
scroll to position [508, 0]
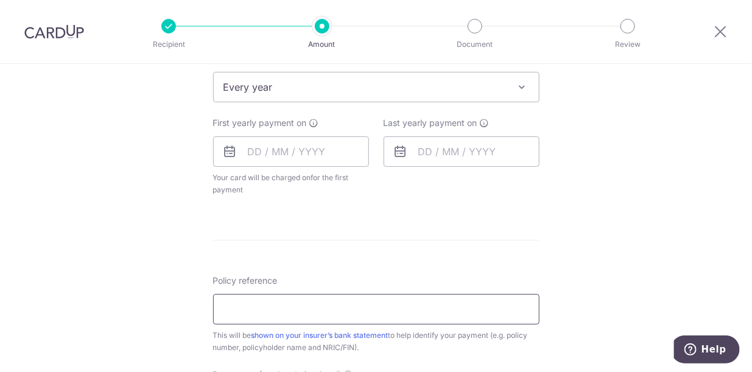
click at [395, 300] on input "Policy reference" at bounding box center [376, 309] width 327 height 30
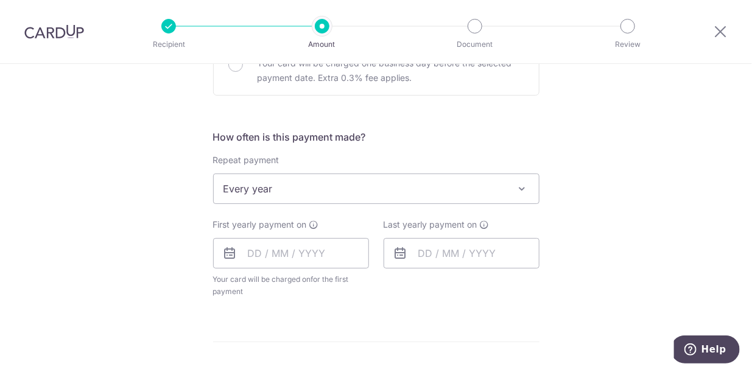
click at [432, 188] on span "Every year" at bounding box center [376, 188] width 325 height 29
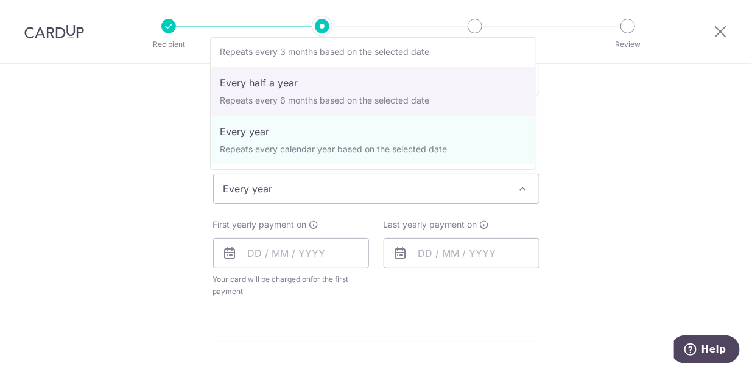
scroll to position [0, 0]
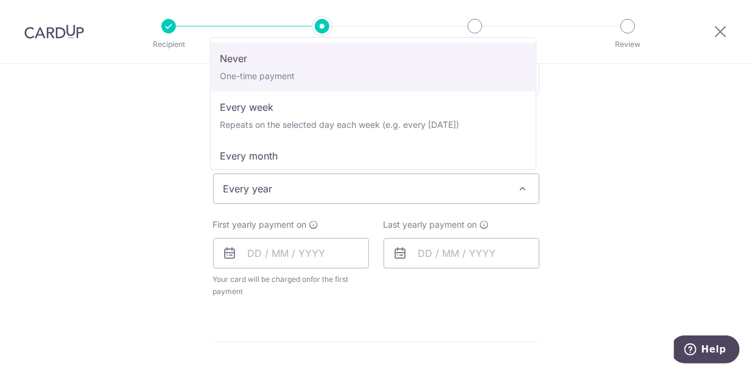
select select "1"
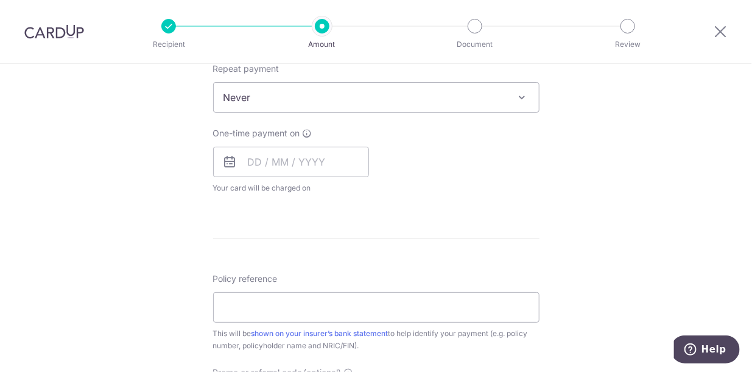
scroll to position [508, 0]
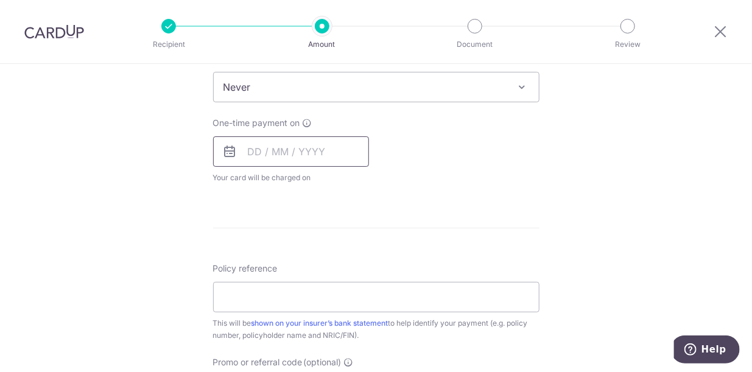
click at [246, 149] on input "text" at bounding box center [291, 151] width 156 height 30
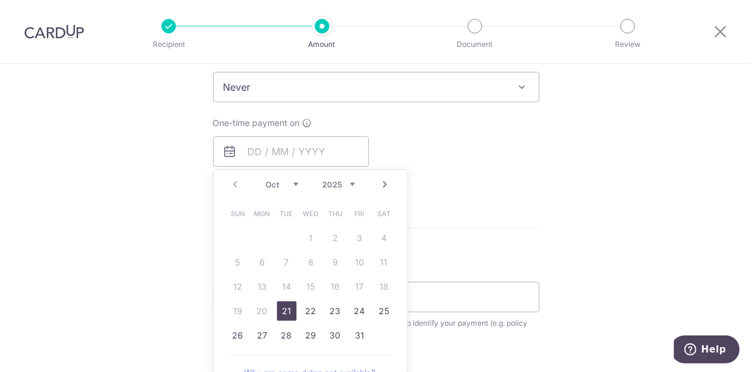
click at [283, 310] on link "21" at bounding box center [286, 311] width 19 height 19
type input "[DATE]"
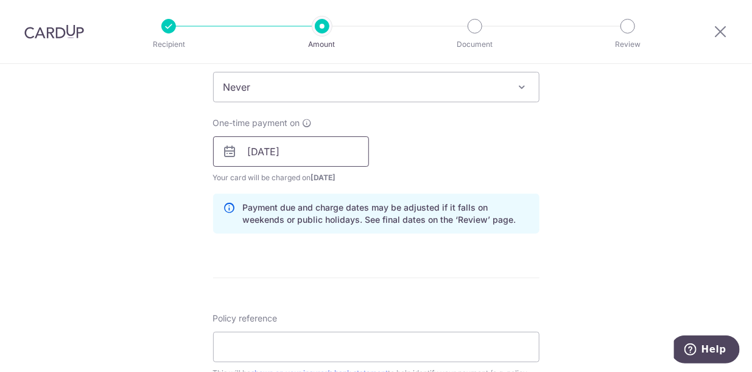
click at [292, 156] on input "[DATE]" at bounding box center [291, 151] width 156 height 30
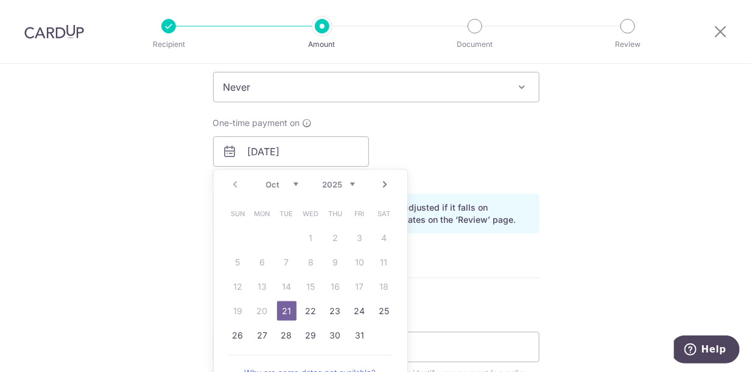
click at [517, 263] on form "Enter payment amount SGD 18,000.00 18000.00 Select Card **** 3729 Add credit ca…" at bounding box center [376, 144] width 327 height 1014
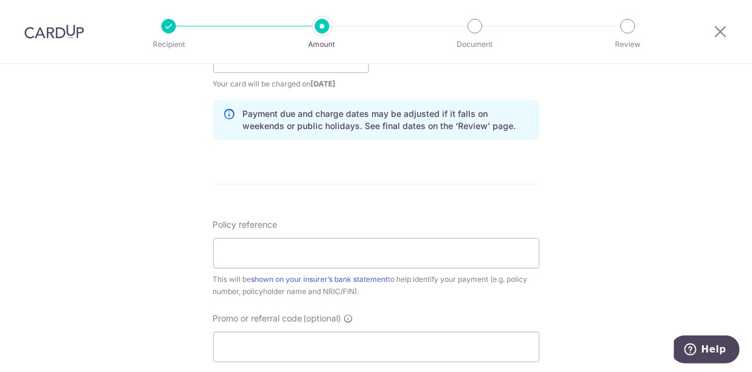
scroll to position [609, 0]
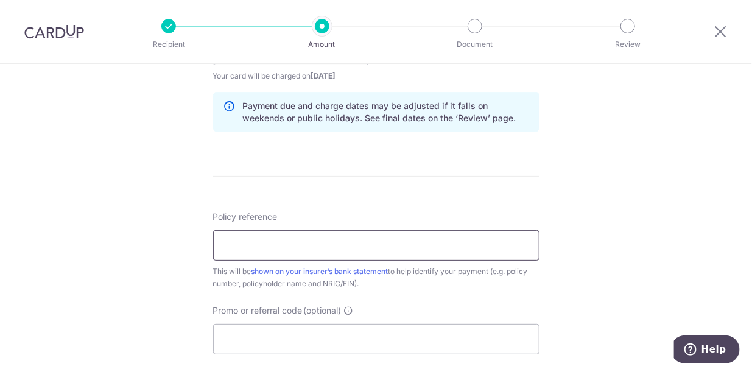
click at [360, 242] on input "Policy reference" at bounding box center [376, 245] width 327 height 30
type input "U127765477 [PERSON_NAME]"
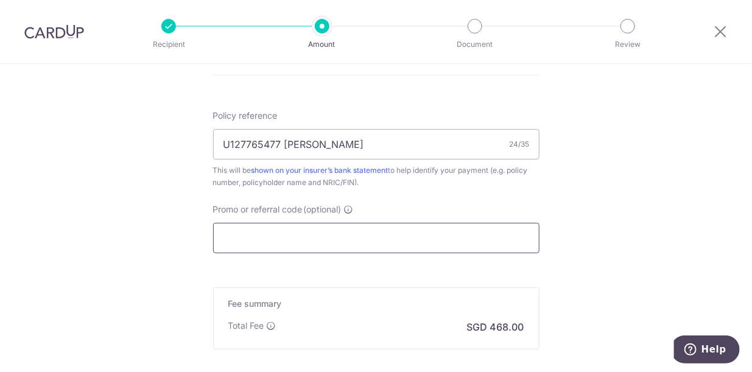
click at [362, 227] on input "Promo or referral code (optional)" at bounding box center [376, 238] width 327 height 30
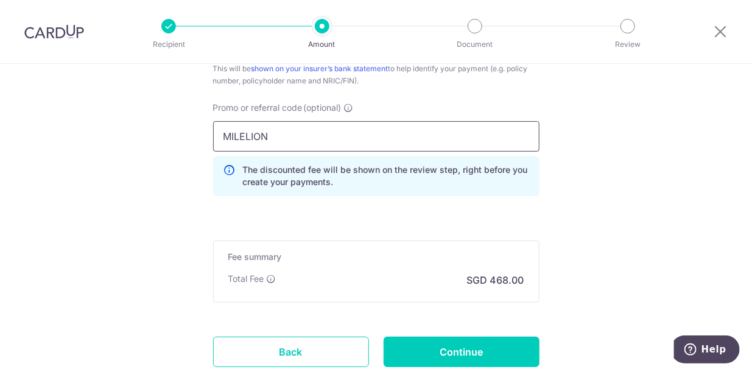
scroll to position [894, 0]
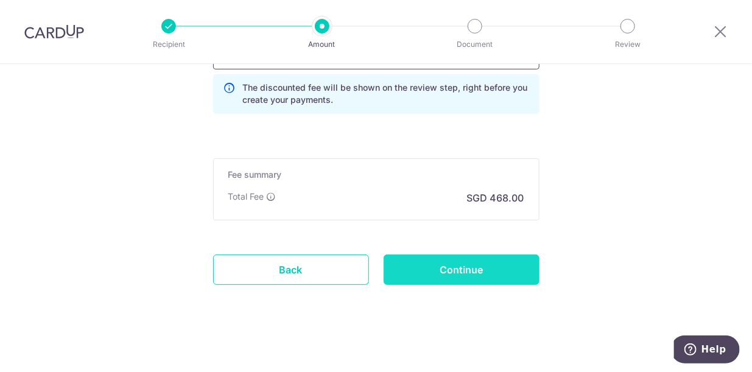
type input "MILELION"
click at [429, 255] on input "Continue" at bounding box center [462, 270] width 156 height 30
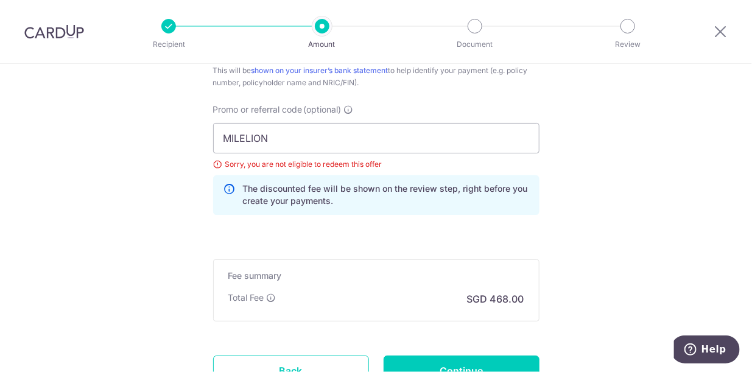
scroll to position [801, 0]
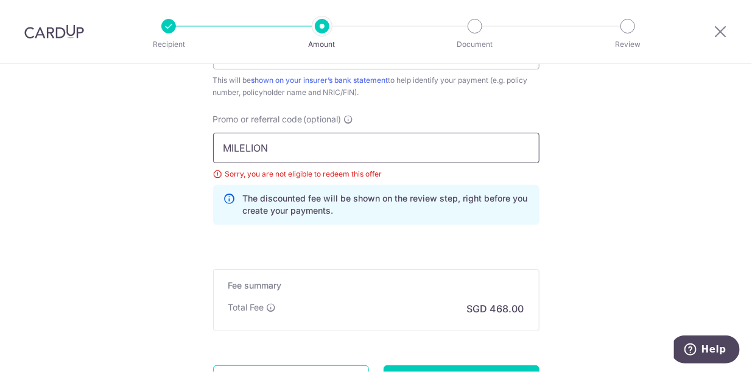
drag, startPoint x: 285, startPoint y: 146, endPoint x: 127, endPoint y: 129, distance: 159.4
paste input "text"
type input "MILELION"
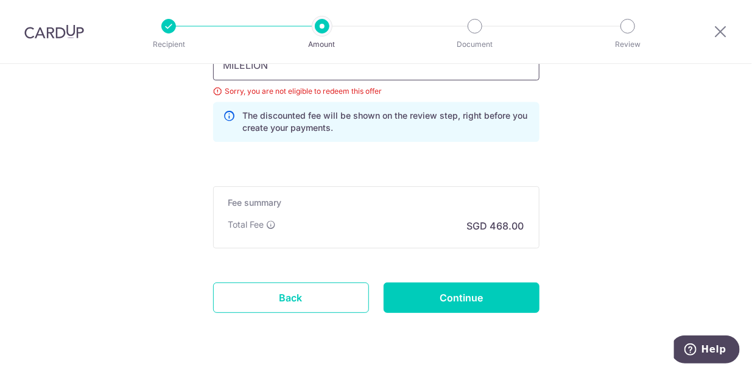
scroll to position [902, 0]
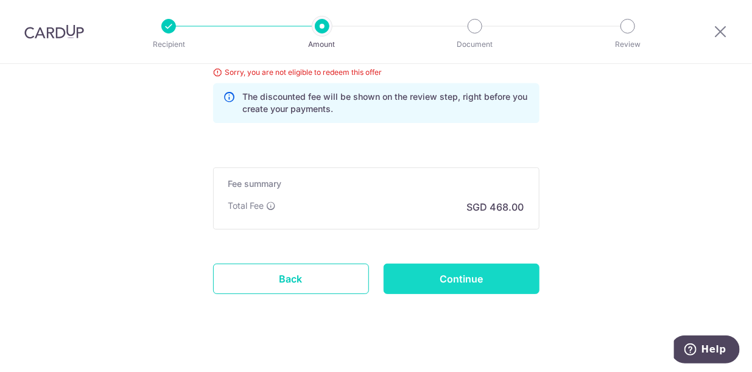
click at [456, 272] on input "Continue" at bounding box center [462, 279] width 156 height 30
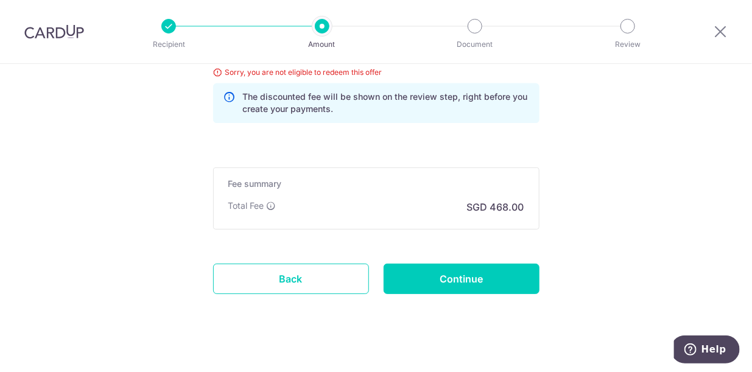
scroll to position [801, 0]
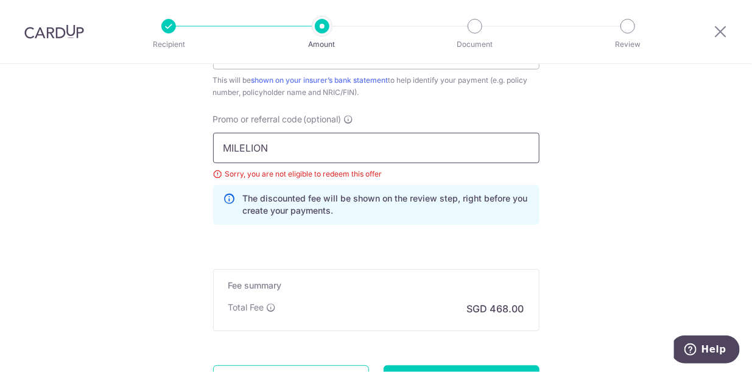
drag, startPoint x: 295, startPoint y: 147, endPoint x: 101, endPoint y: 127, distance: 195.4
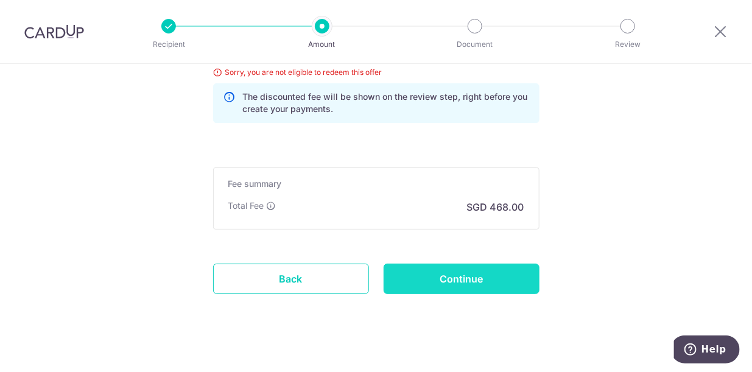
type input "OFF225"
click at [456, 264] on input "Continue" at bounding box center [462, 279] width 156 height 30
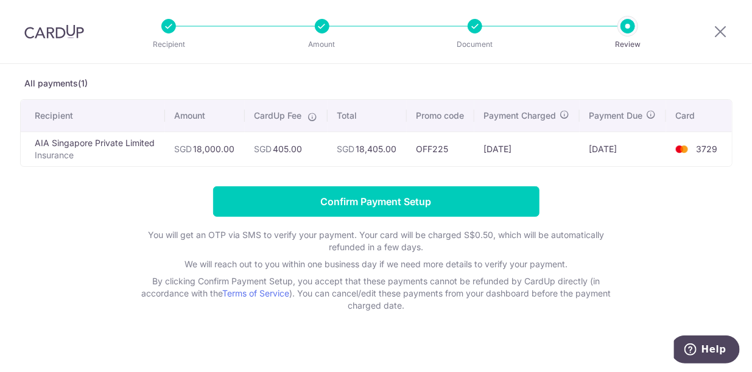
scroll to position [73, 0]
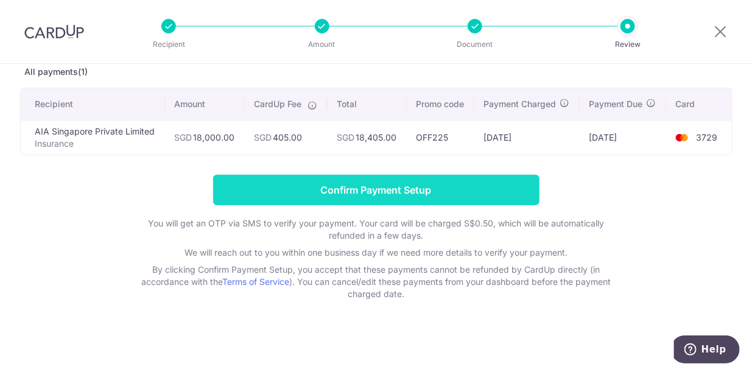
click at [406, 194] on input "Confirm Payment Setup" at bounding box center [376, 190] width 327 height 30
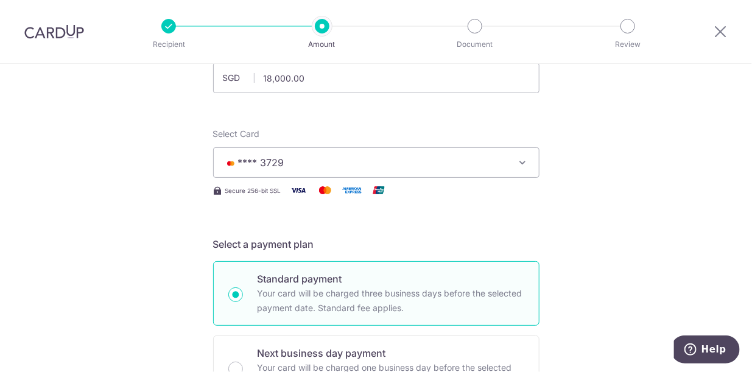
click at [527, 166] on button "**** 3729" at bounding box center [376, 162] width 327 height 30
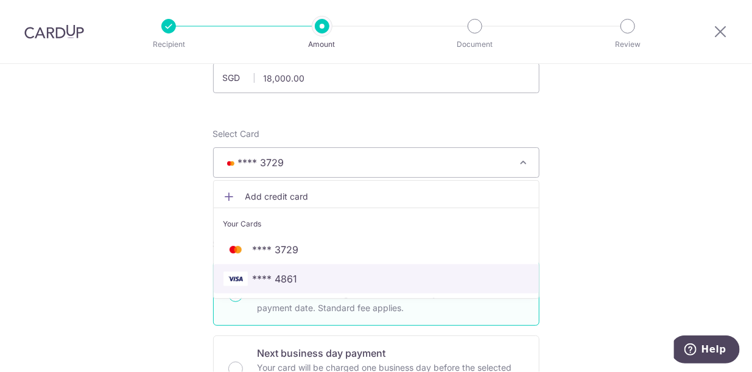
click at [420, 281] on span "**** 4861" at bounding box center [377, 279] width 306 height 15
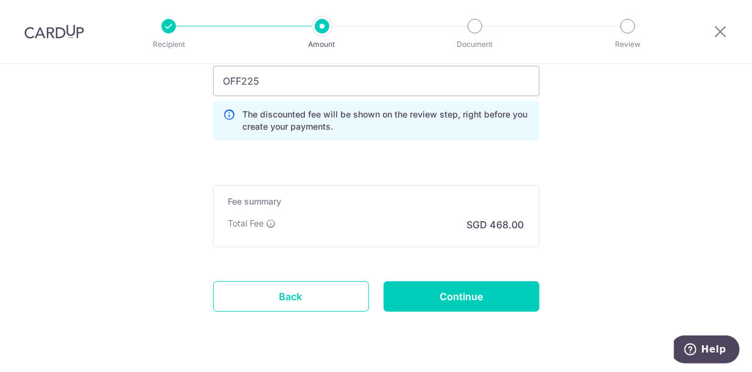
scroll to position [894, 0]
